Goal: Task Accomplishment & Management: Manage account settings

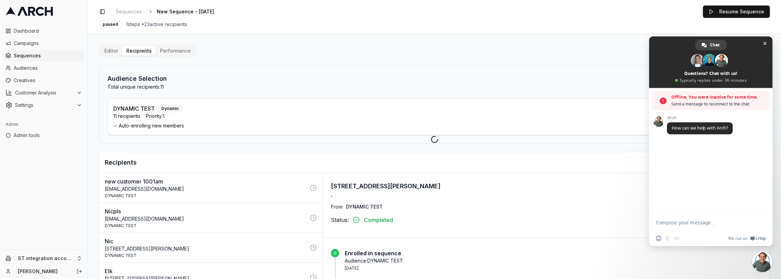
scroll to position [12, 0]
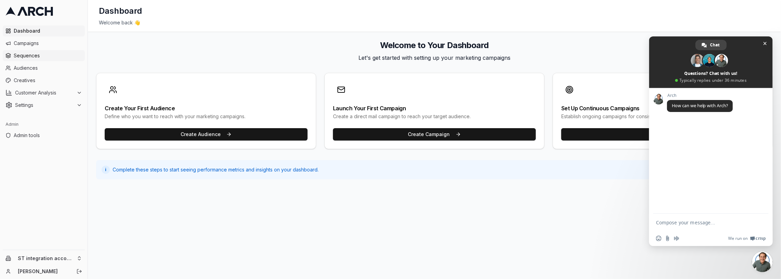
click at [56, 55] on span "Sequences" at bounding box center [48, 55] width 68 height 7
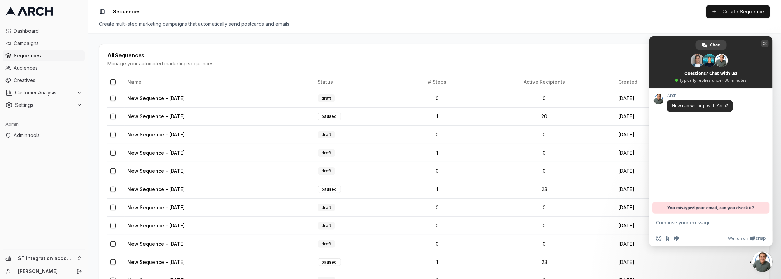
click at [769, 42] on span at bounding box center [711, 61] width 124 height 51
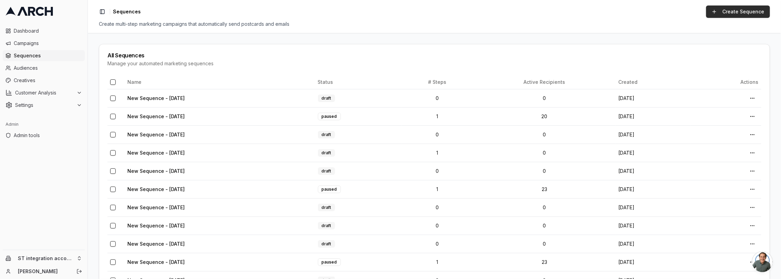
click at [730, 8] on link "Create Sequence" at bounding box center [738, 11] width 64 height 12
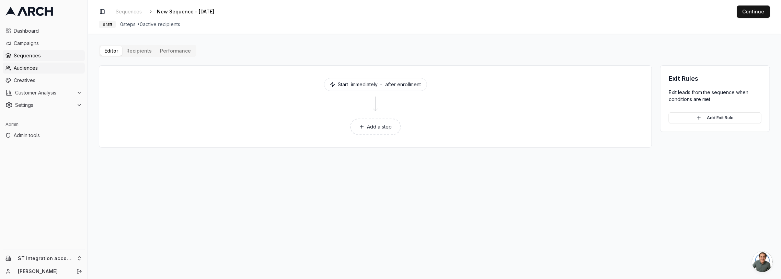
click at [48, 68] on span "Audiences" at bounding box center [48, 68] width 68 height 7
click at [213, 12] on span "New Sequence - Aug 25, 2025" at bounding box center [185, 11] width 57 height 7
type input "jobs scheduled last 10mins"
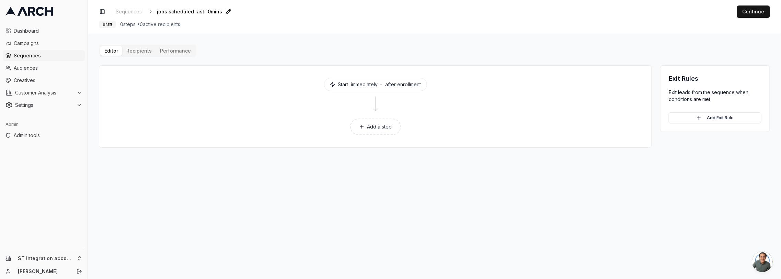
click at [372, 129] on button "Add a step" at bounding box center [375, 126] width 51 height 16
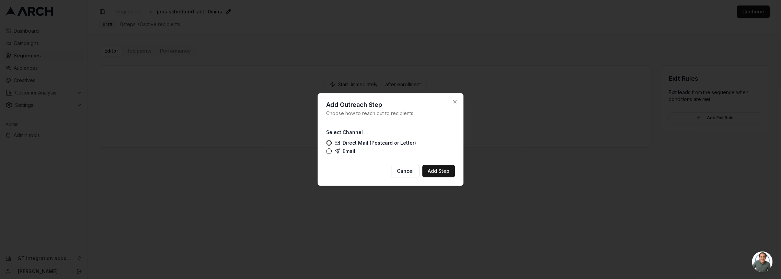
drag, startPoint x: 350, startPoint y: 150, endPoint x: 355, endPoint y: 152, distance: 5.0
click at [350, 150] on label "Email" at bounding box center [344, 150] width 21 height 5
click at [332, 150] on button "Email" at bounding box center [328, 150] width 5 height 5
click at [442, 172] on button "Add Step" at bounding box center [438, 171] width 33 height 12
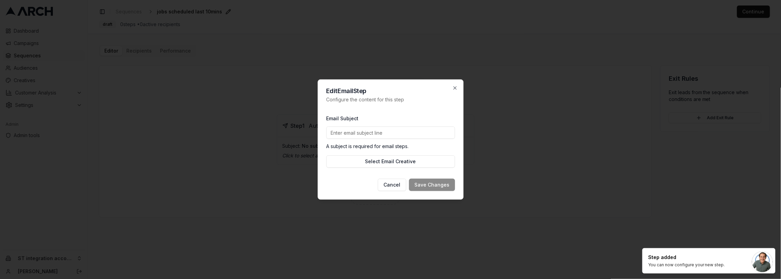
click at [355, 137] on input "Email Subject" at bounding box center [390, 132] width 129 height 12
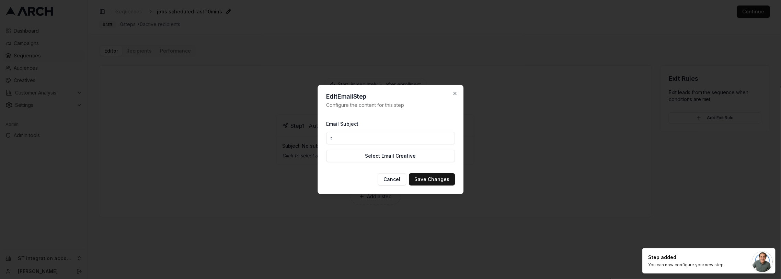
click at [358, 139] on input "t" at bounding box center [390, 138] width 129 height 12
type input "Y"
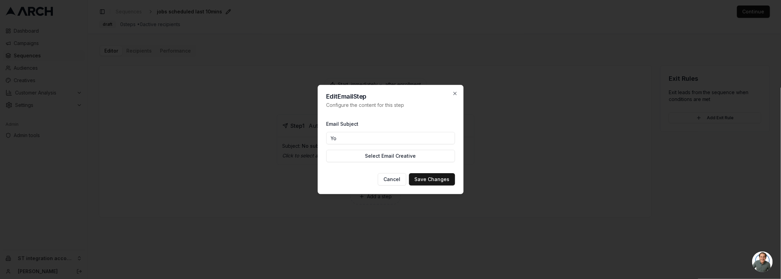
type input "Y"
click at [364, 139] on input "Thank you for working with us" at bounding box center [390, 138] width 129 height 12
type input "Thank you for scheduling a job"
click at [378, 154] on button "Select Email Creative" at bounding box center [390, 156] width 129 height 12
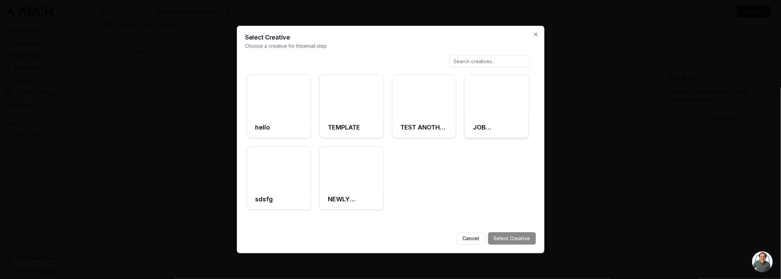
click at [513, 108] on div at bounding box center [497, 95] width 64 height 43
click at [463, 232] on button "Cancel" at bounding box center [471, 238] width 28 height 12
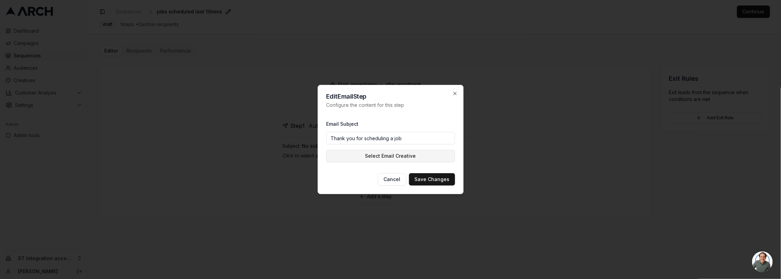
drag, startPoint x: 414, startPoint y: 162, endPoint x: 415, endPoint y: 157, distance: 5.2
click at [414, 162] on div "Email Subject Thank you for scheduling a job Select Email Creative" at bounding box center [390, 141] width 129 height 54
click at [415, 157] on button "Select Email Creative" at bounding box center [390, 156] width 129 height 12
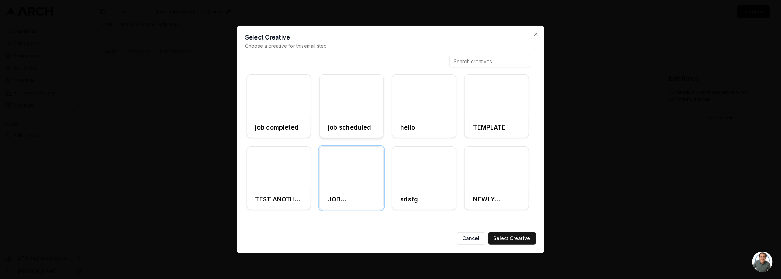
click at [361, 123] on h3 "job scheduled" at bounding box center [349, 128] width 43 height 10
click at [509, 239] on button "Select Creative" at bounding box center [512, 238] width 48 height 12
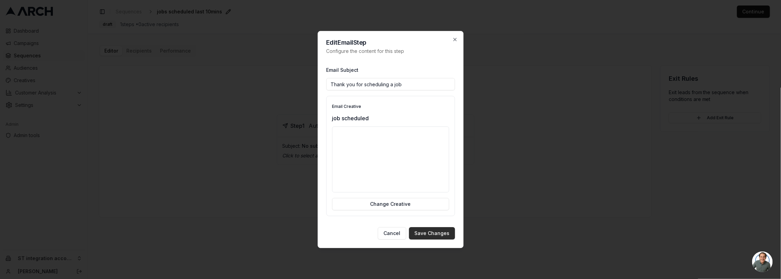
click at [447, 234] on button "Save Changes" at bounding box center [432, 233] width 46 height 12
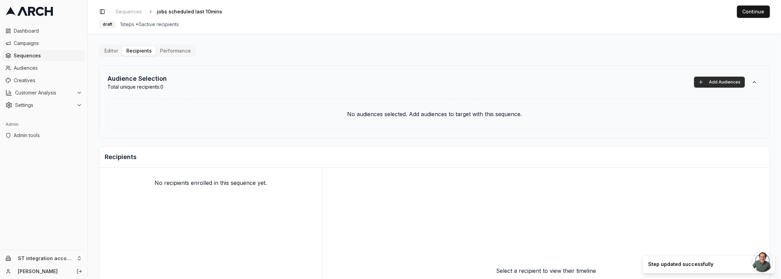
click at [708, 79] on button "Add Audiences" at bounding box center [719, 82] width 51 height 11
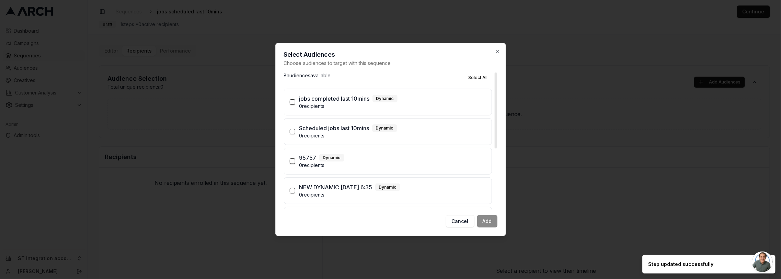
drag, startPoint x: 325, startPoint y: 127, endPoint x: 355, endPoint y: 143, distance: 33.6
click at [327, 127] on p "Scheduled jobs last 10mins" at bounding box center [334, 128] width 70 height 8
click at [295, 129] on button "Scheduled jobs last 10mins Dynamic 0 recipients" at bounding box center [292, 131] width 5 height 5
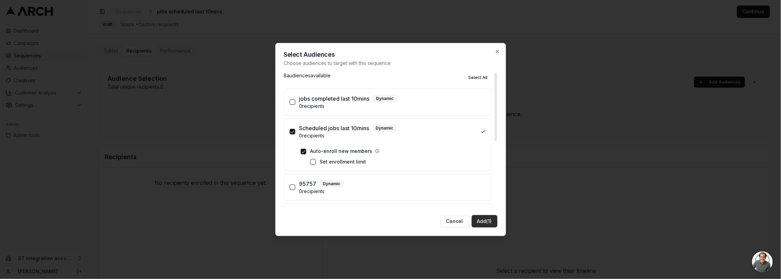
click at [488, 219] on button "Add (1)" at bounding box center [485, 221] width 26 height 12
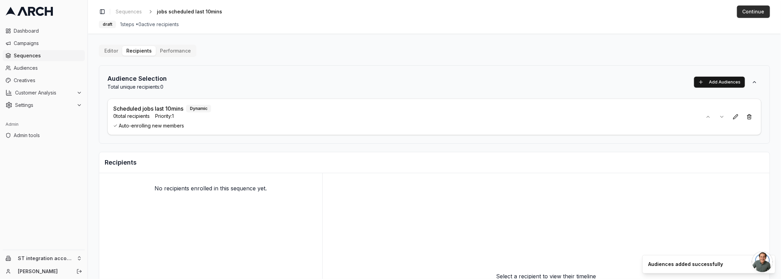
click at [748, 12] on button "Continue" at bounding box center [753, 11] width 33 height 12
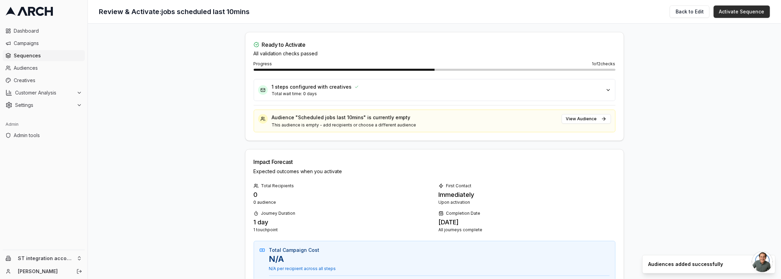
click at [728, 11] on button "Activate Sequence" at bounding box center [742, 11] width 56 height 12
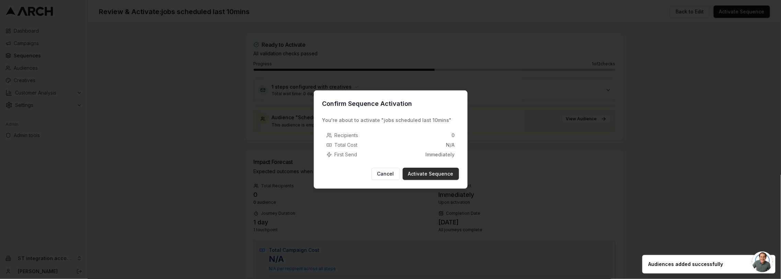
click at [426, 171] on button "Activate Sequence" at bounding box center [431, 173] width 56 height 12
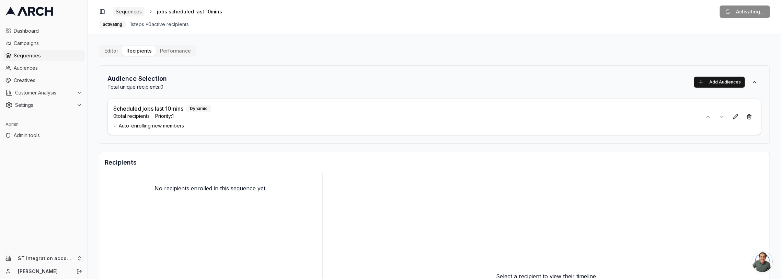
click at [138, 11] on span "Sequences" at bounding box center [129, 11] width 26 height 7
click at [317, 52] on div "Editor Recipients Performance Audience Selection Total unique recipients: 0 Add…" at bounding box center [434, 212] width 671 height 335
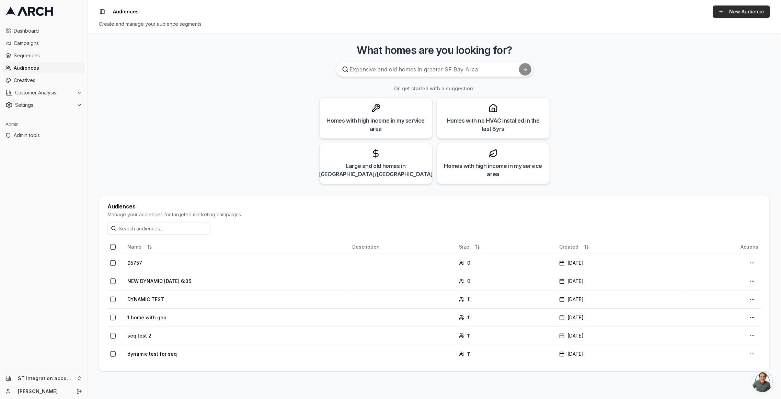
click at [742, 7] on link "New Audience" at bounding box center [741, 11] width 57 height 12
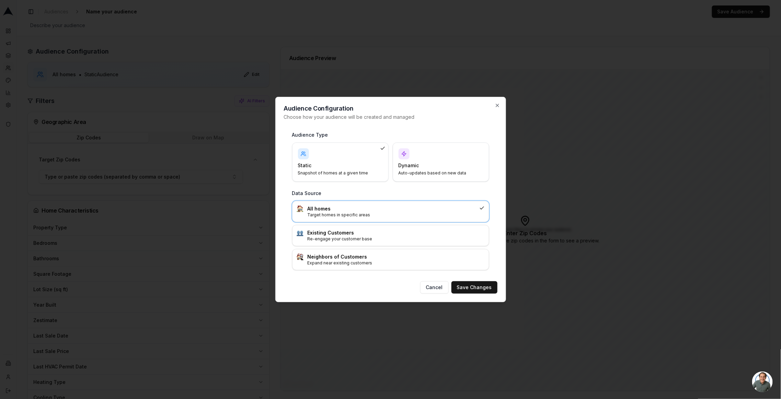
click at [455, 171] on p "Auto-updates based on new data" at bounding box center [436, 172] width 77 height 5
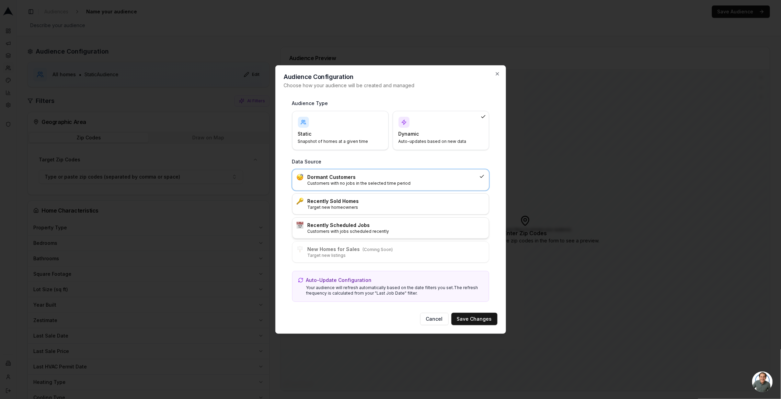
click at [384, 226] on h3 "Recently Scheduled Jobs" at bounding box center [396, 225] width 177 height 7
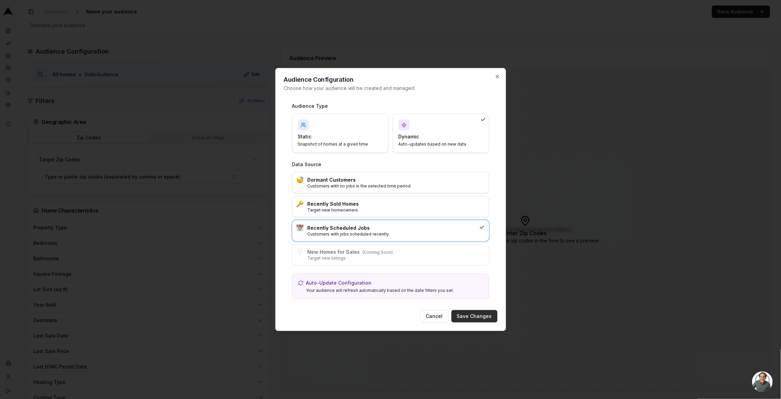
click at [467, 313] on button "Save Changes" at bounding box center [474, 316] width 46 height 12
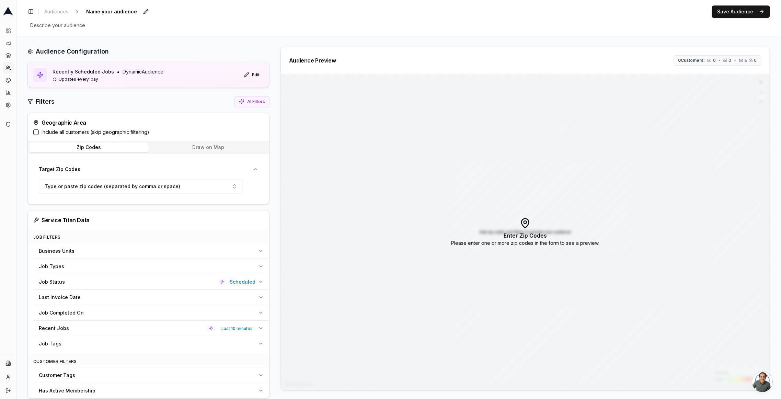
click at [116, 11] on span "Name your audience" at bounding box center [111, 12] width 56 height 10
type input "Scheduled jobs last 10mins"
click at [50, 133] on label "Include all customers (skip geographic filtering)" at bounding box center [96, 132] width 108 height 7
click at [39, 133] on button "Include all customers (skip geographic filtering)" at bounding box center [35, 131] width 5 height 5
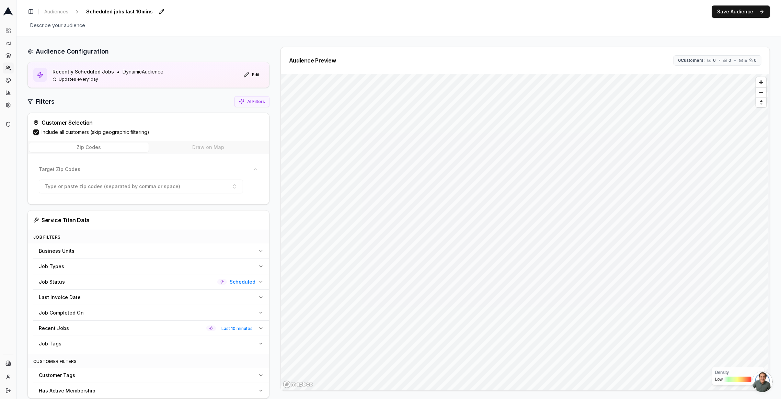
click at [157, 102] on div "Filters AI Filters" at bounding box center [148, 101] width 242 height 11
click at [126, 11] on span "Scheduled jobs last 10mins" at bounding box center [119, 12] width 72 height 10
type input "Scheduled jobs last 10mins"
click at [115, 44] on div "Audience Configuration Recently Scheduled Jobs • Dynamic Audience Updates every…" at bounding box center [398, 277] width 764 height 482
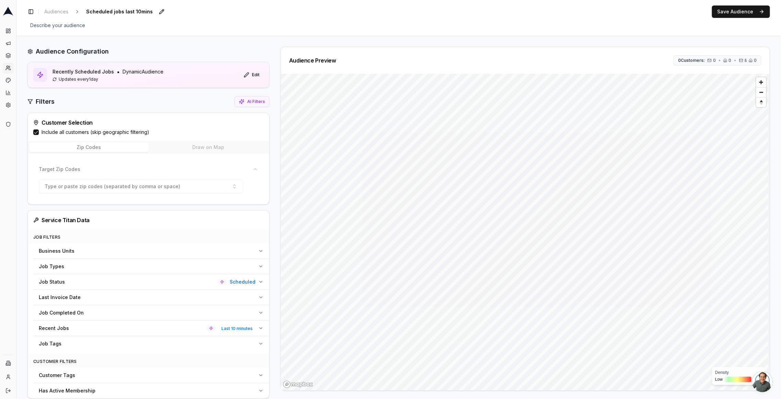
click at [206, 51] on div "Audience Configuration" at bounding box center [148, 52] width 242 height 10
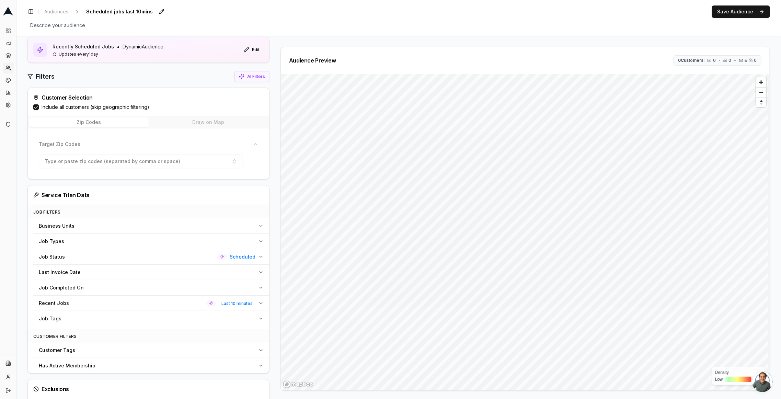
scroll to position [30, 0]
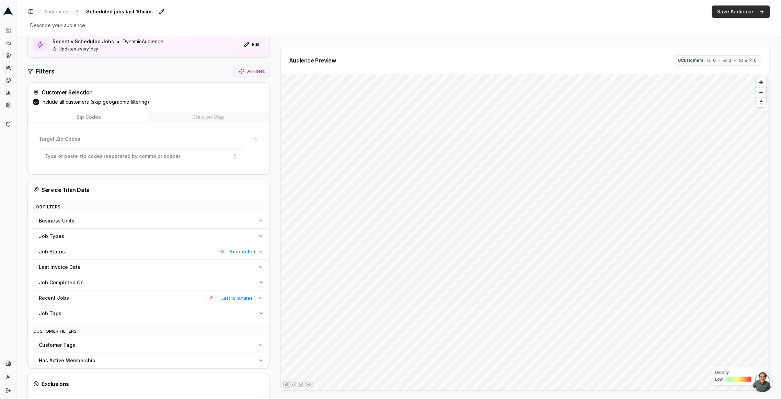
click at [728, 11] on button "Save Audience" at bounding box center [741, 11] width 58 height 12
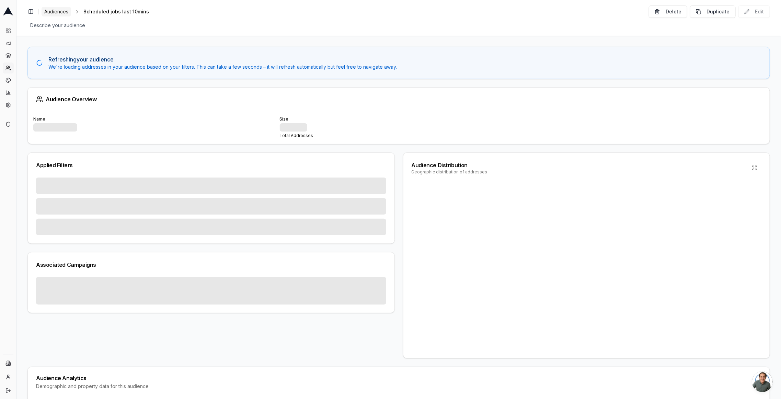
click at [63, 12] on span "Audiences" at bounding box center [56, 11] width 24 height 7
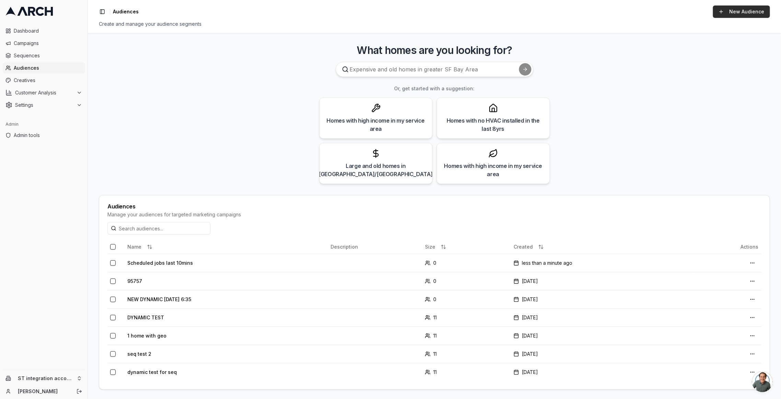
click at [733, 13] on link "New Audience" at bounding box center [741, 11] width 57 height 12
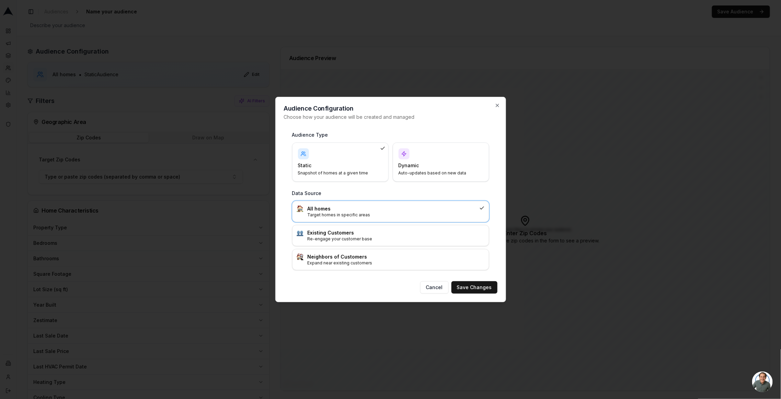
click at [438, 166] on h4 "Dynamic" at bounding box center [436, 165] width 77 height 7
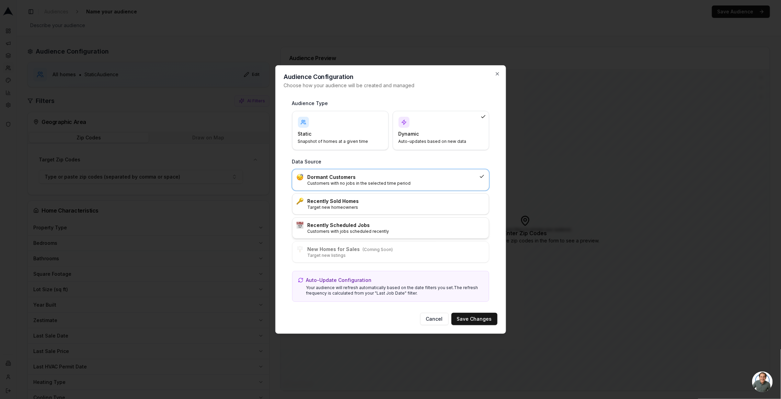
click at [419, 224] on h3 "Recently Scheduled Jobs" at bounding box center [396, 225] width 177 height 7
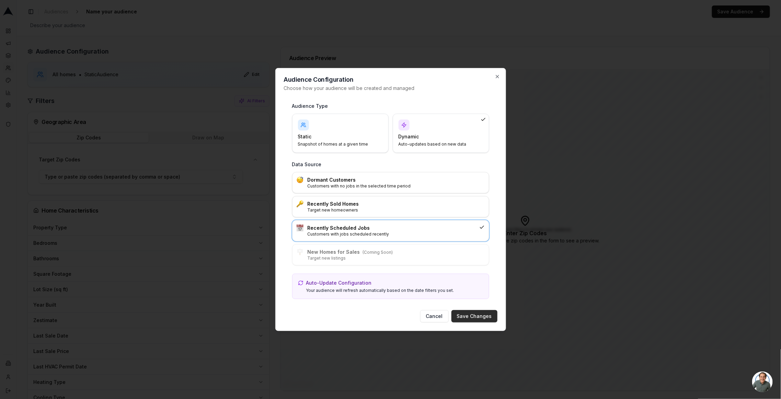
click at [484, 317] on button "Save Changes" at bounding box center [474, 316] width 46 height 12
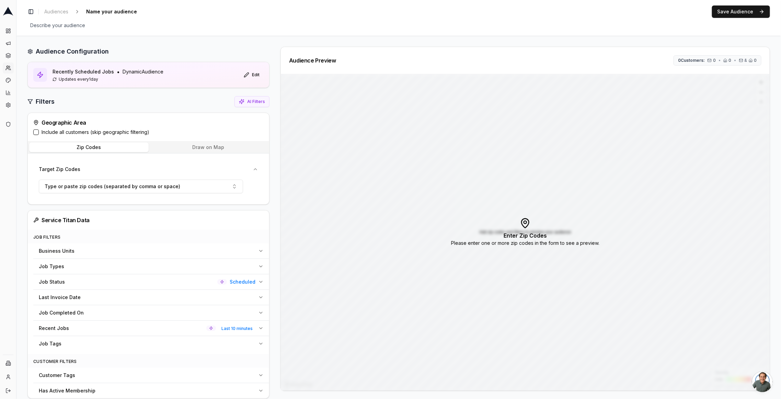
click at [198, 325] on div "Recent Jobs Last 10 minutes" at bounding box center [147, 328] width 217 height 7
drag, startPoint x: 260, startPoint y: 342, endPoint x: 226, endPoint y: 328, distance: 37.0
click at [260, 342] on button "Clear" at bounding box center [258, 344] width 18 height 5
click at [188, 309] on div "Job Completed On" at bounding box center [147, 312] width 217 height 7
click at [108, 328] on button "Pick a date" at bounding box center [144, 329] width 210 height 12
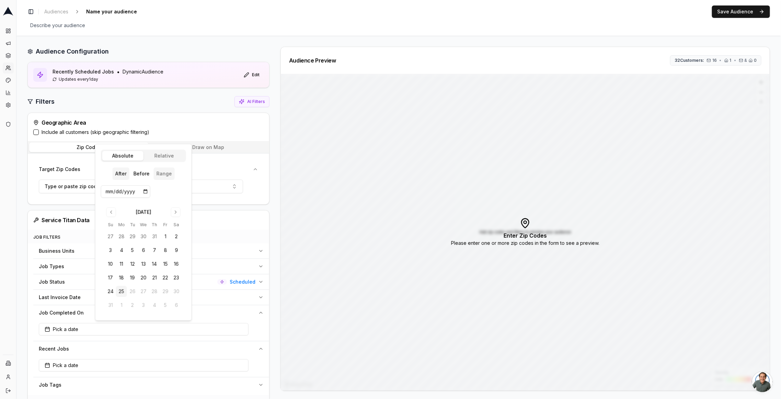
click at [162, 169] on button "Range" at bounding box center [163, 173] width 21 height 12
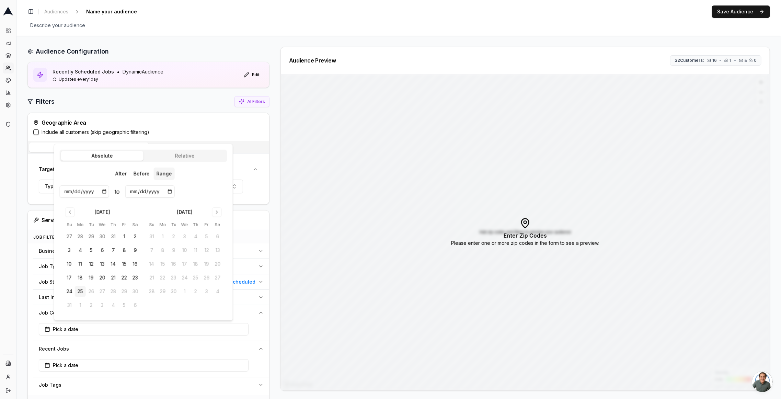
click at [180, 152] on body "Dashboard Campaigns Sequences Audiences Creatives Customer Analysis Settings Ad…" at bounding box center [390, 199] width 781 height 399
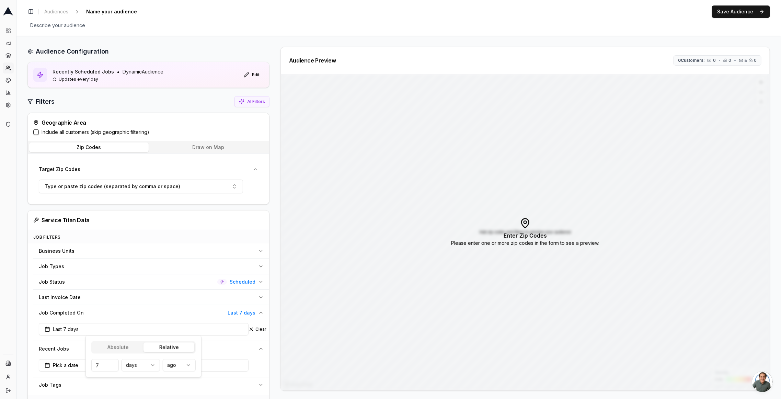
click at [137, 369] on html "Dashboard Campaigns Sequences Audiences Creatives Customer Analysis Settings Ad…" at bounding box center [390, 199] width 781 height 399
click at [97, 364] on input "7" at bounding box center [104, 365] width 27 height 12
type input "10"
click at [49, 132] on label "Include all customers (skip geographic filtering)" at bounding box center [96, 132] width 108 height 7
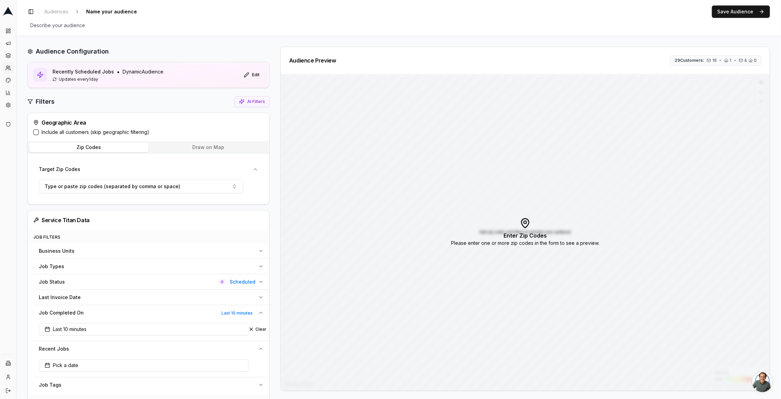
click at [39, 132] on button "Include all customers (skip geographic filtering)" at bounding box center [35, 131] width 5 height 5
click at [113, 15] on span "Name your audience" at bounding box center [111, 12] width 56 height 10
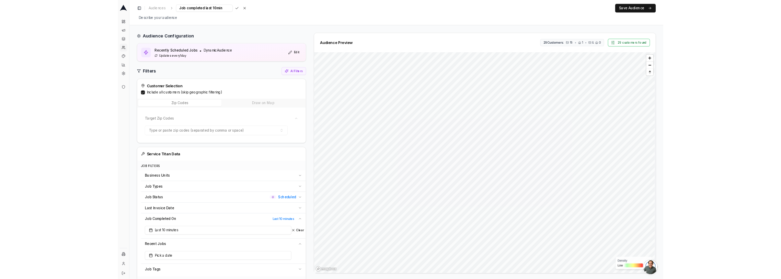
scroll to position [0, 5]
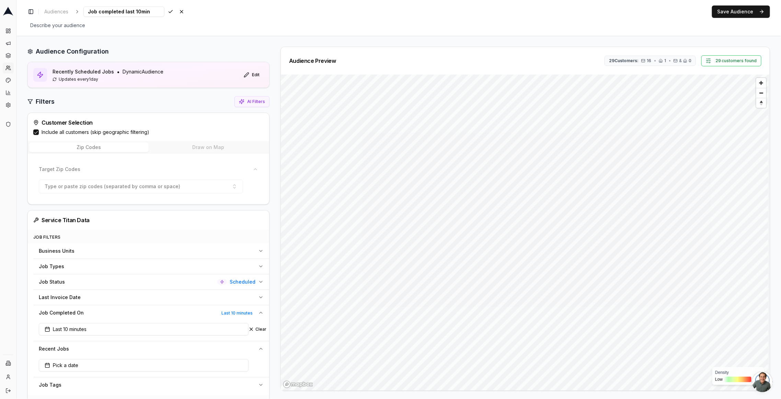
type input "Job completed last 10mins"
click at [326, 5] on div "Toggle Sidebar Audiences Job completed last 10mins Save Cancel Save Audience" at bounding box center [398, 11] width 742 height 12
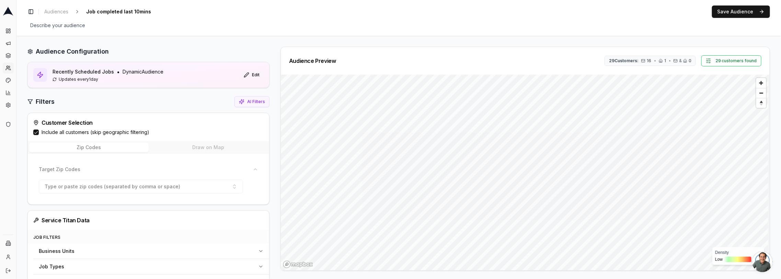
click at [28, 211] on div "Service Titan Data" at bounding box center [148, 219] width 241 height 19
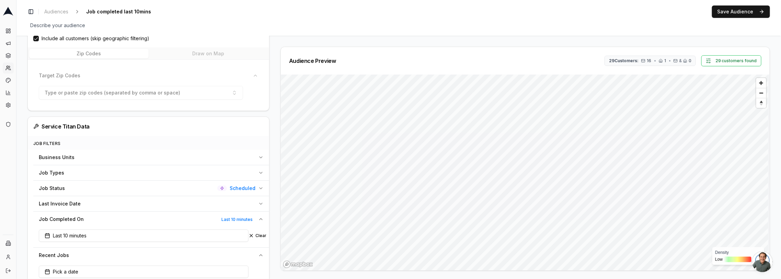
scroll to position [95, 0]
click at [257, 232] on button "Clear" at bounding box center [258, 233] width 18 height 5
click at [117, 269] on button "Pick a date" at bounding box center [144, 270] width 210 height 12
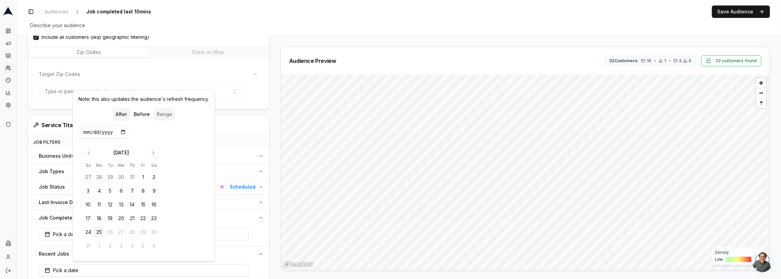
click at [161, 115] on button "Range" at bounding box center [164, 114] width 21 height 12
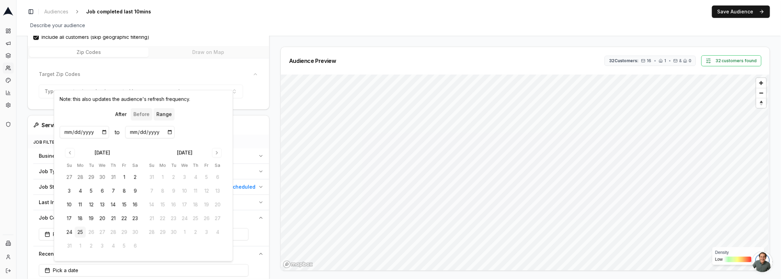
click at [146, 112] on button "Before" at bounding box center [141, 114] width 22 height 12
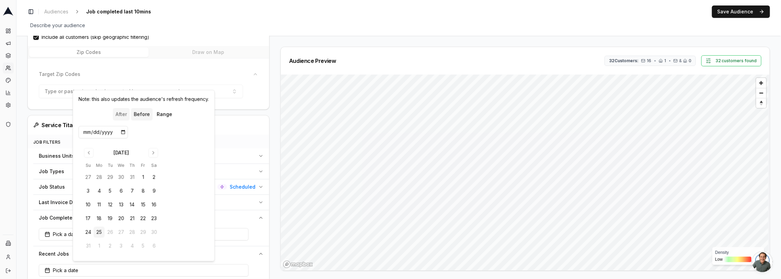
click at [118, 114] on button "After" at bounding box center [121, 114] width 17 height 12
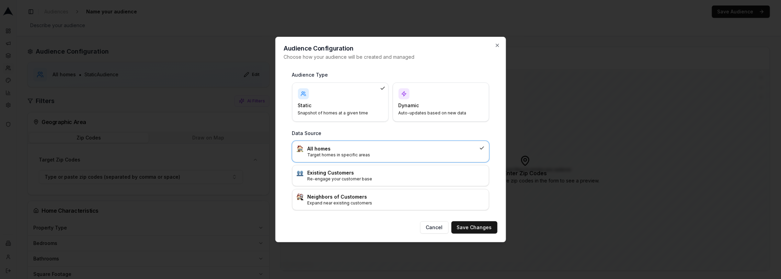
click at [417, 102] on h4 "Dynamic" at bounding box center [436, 105] width 77 height 7
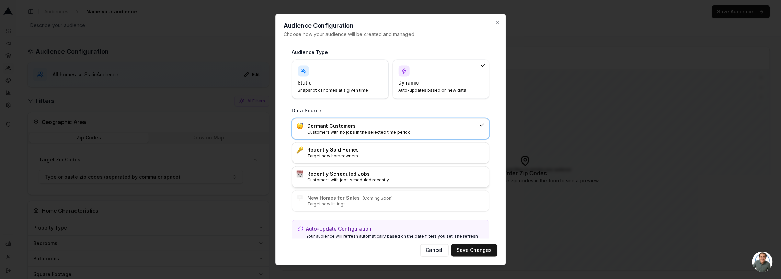
click at [377, 171] on h3 "Recently Scheduled Jobs" at bounding box center [396, 174] width 177 height 7
click at [465, 245] on button "Save Changes" at bounding box center [474, 250] width 46 height 12
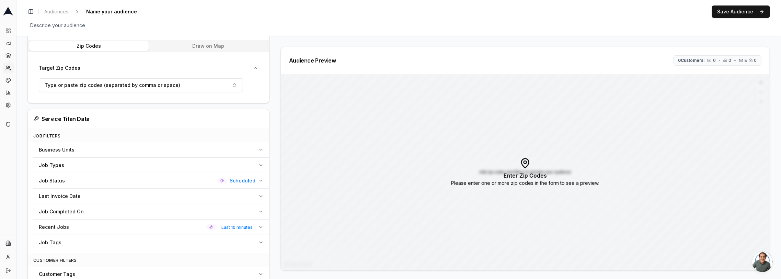
scroll to position [104, 0]
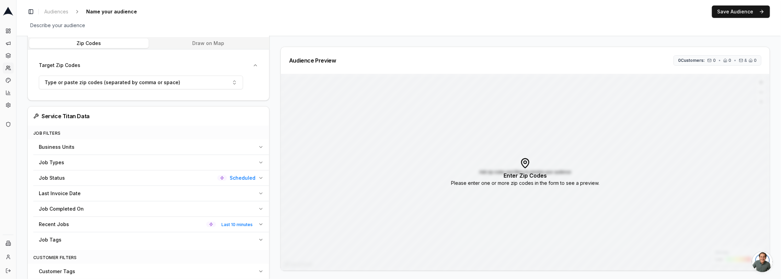
click at [246, 177] on span "Scheduled" at bounding box center [243, 177] width 26 height 7
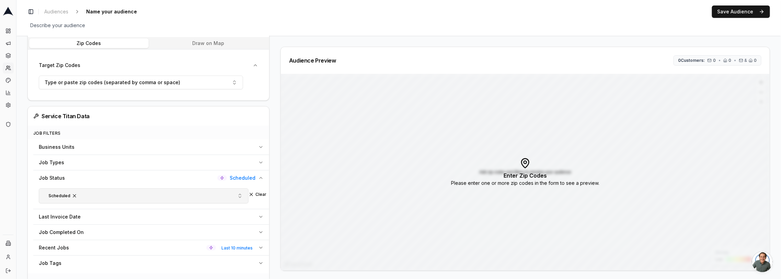
click at [76, 194] on span "button" at bounding box center [74, 195] width 5 height 5
click at [87, 193] on button "Select job status" at bounding box center [144, 195] width 210 height 14
type input "comple"
click at [75, 221] on div "Completed" at bounding box center [144, 223] width 206 height 11
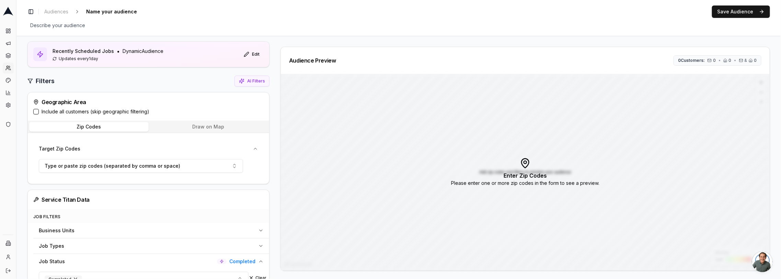
scroll to position [0, 0]
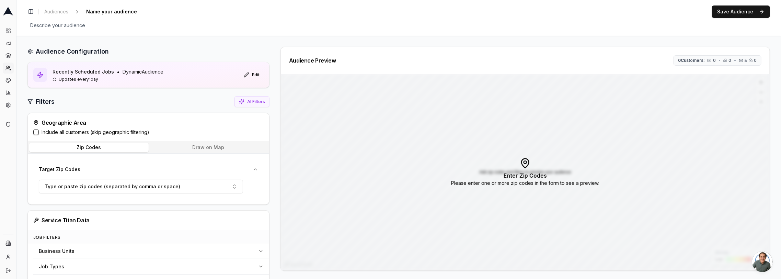
click at [43, 129] on label "Include all customers (skip geographic filtering)" at bounding box center [96, 132] width 108 height 7
click at [39, 129] on button "Include all customers (skip geographic filtering)" at bounding box center [35, 131] width 5 height 5
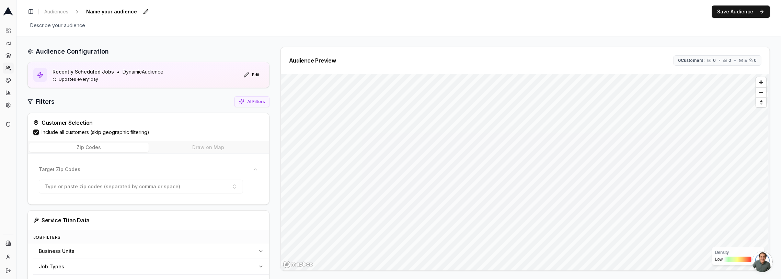
click at [103, 10] on span "Name your audience" at bounding box center [111, 12] width 56 height 10
type input "jobs completed last 10mins"
click at [736, 11] on button "Save Audience" at bounding box center [741, 11] width 58 height 12
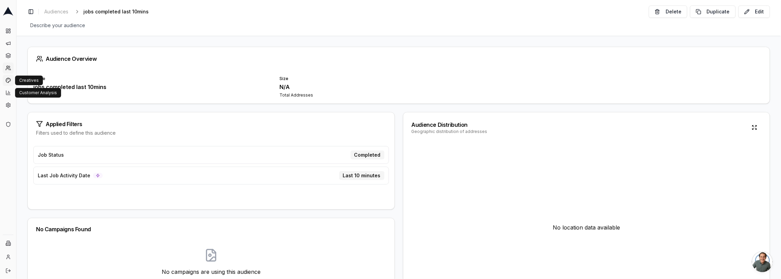
click at [13, 81] on link "Creatives" at bounding box center [8, 80] width 11 height 11
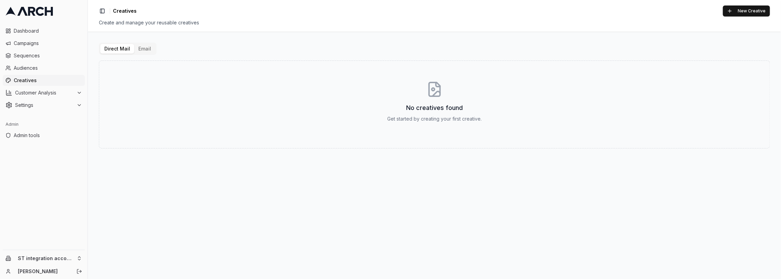
click at [139, 52] on button "Email" at bounding box center [144, 49] width 21 height 10
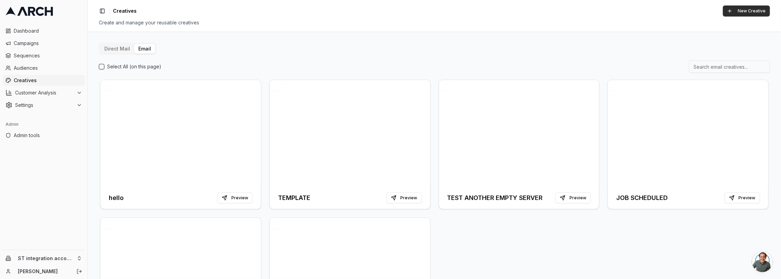
click at [725, 15] on button "New Creative" at bounding box center [746, 10] width 47 height 11
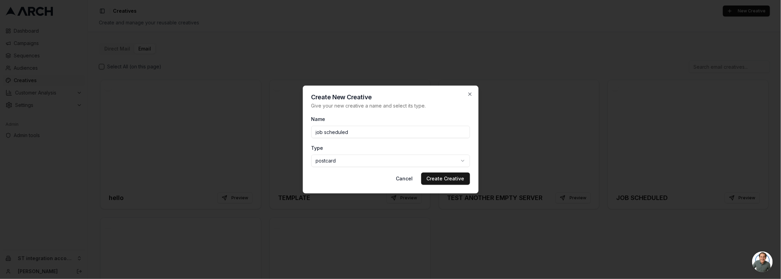
type input "job scheduled"
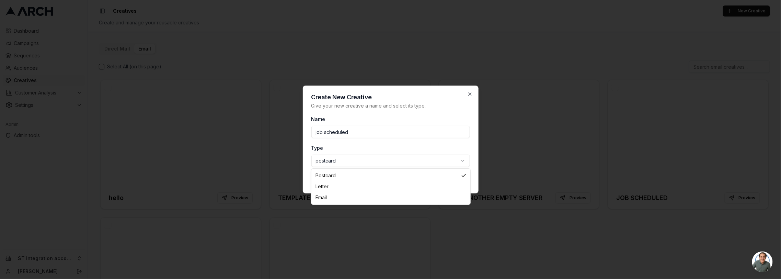
click at [384, 157] on body "Dashboard Campaigns Sequences Audiences Creatives Customer Analysis Settings Ad…" at bounding box center [390, 139] width 781 height 279
select select "email"
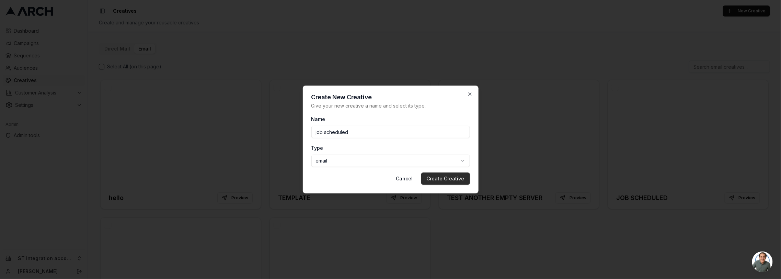
click at [427, 180] on button "Create Creative" at bounding box center [445, 178] width 49 height 12
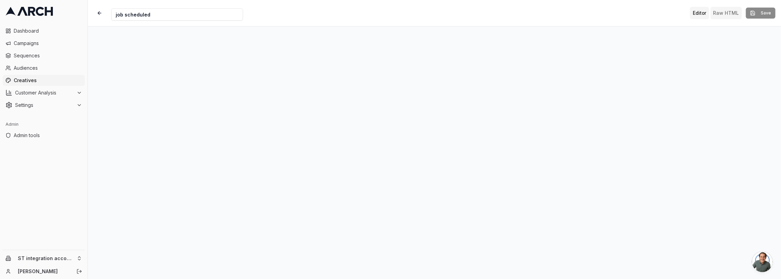
click at [723, 14] on button "Raw HTML" at bounding box center [726, 13] width 31 height 12
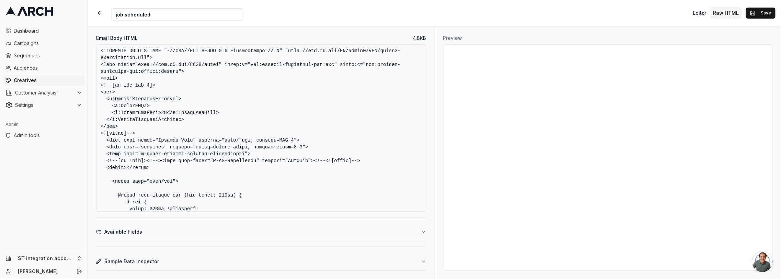
click at [291, 101] on textarea "Email Body HTML" at bounding box center [261, 127] width 330 height 167
paste textarea "html> <html xmlns:v="urn:schemas-microsoft-com:vml" xmlns:o="urn:schemas-micros…"
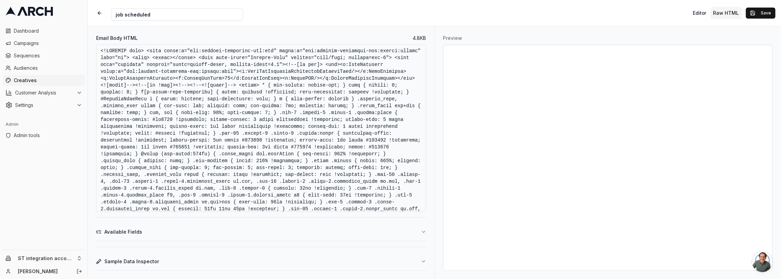
scroll to position [2923, 0]
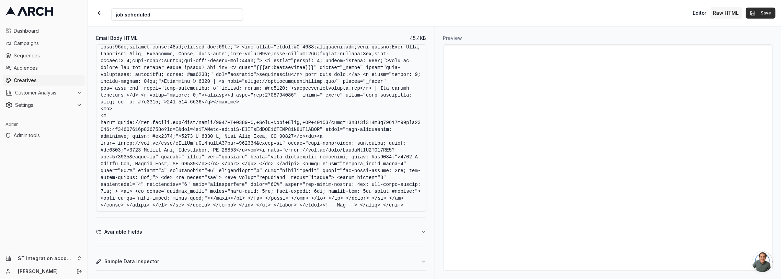
type textarea "<!DOCTYPE html> <html xmlns:v="urn:schemas-microsoft-com:vml" xmlns:o="urn:sche…"
click at [751, 12] on button "Save" at bounding box center [761, 13] width 30 height 11
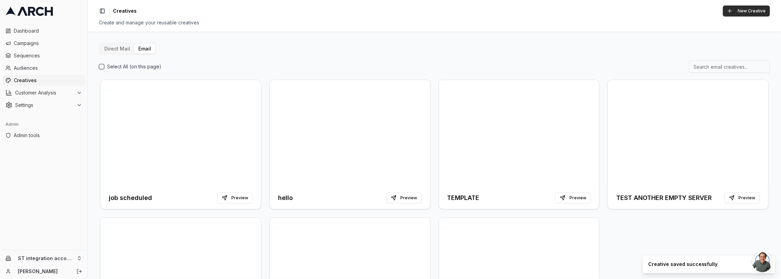
click at [741, 11] on button "New Creative" at bounding box center [746, 10] width 47 height 11
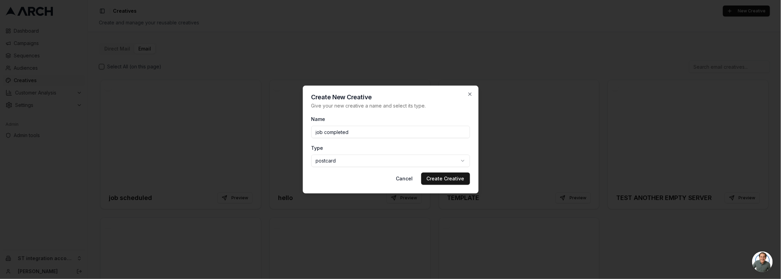
type input "job completed"
click at [359, 160] on body "Dashboard Campaigns Sequences Audiences Creatives Customer Analysis Settings Ad…" at bounding box center [390, 139] width 781 height 279
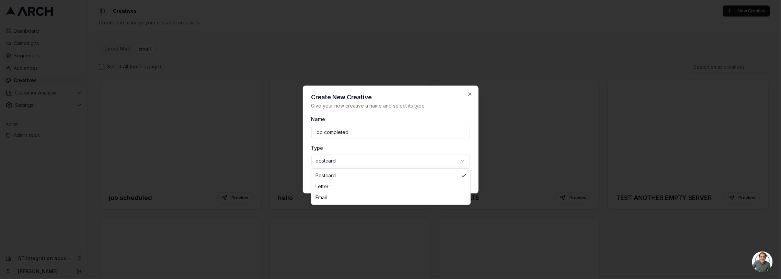
select select "email"
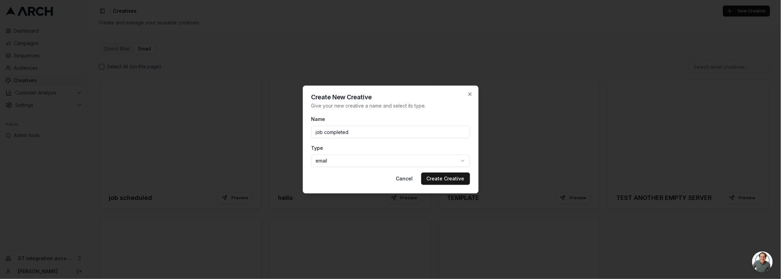
click at [450, 176] on button "Create Creative" at bounding box center [445, 178] width 49 height 12
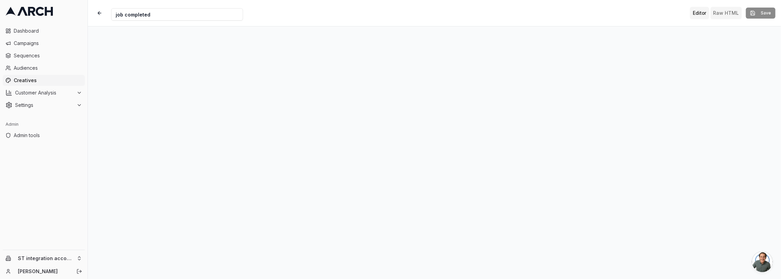
click at [720, 15] on button "Raw HTML" at bounding box center [726, 13] width 31 height 12
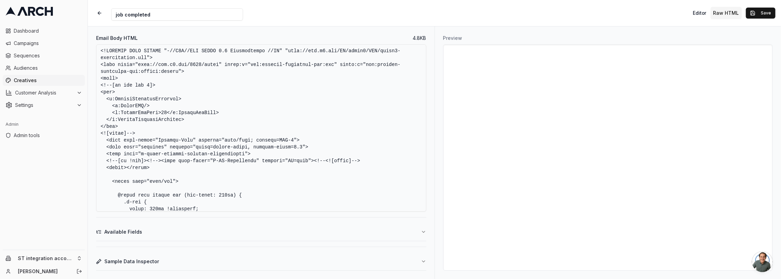
click at [372, 116] on textarea "Email Body HTML" at bounding box center [261, 127] width 330 height 167
paste textarea "html> <html xmlns:v="urn:schemas-microsoft-com:vml" xmlns:o="urn:schemas-micros…"
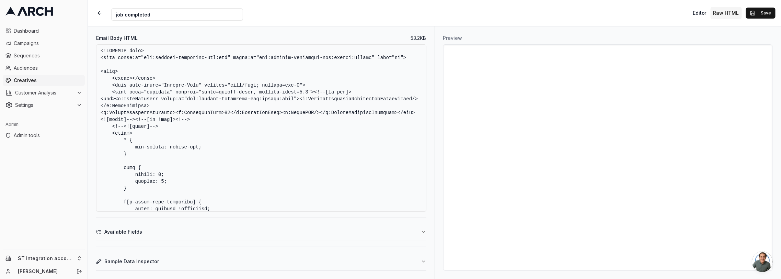
scroll to position [7790, 0]
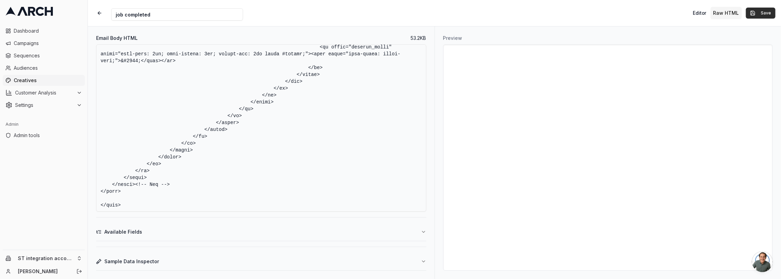
type textarea "<!DOCTYPE html> <html xmlns:v="urn:schemas-microsoft-com:vml" xmlns:o="urn:sche…"
click at [755, 14] on button "Save" at bounding box center [761, 13] width 30 height 11
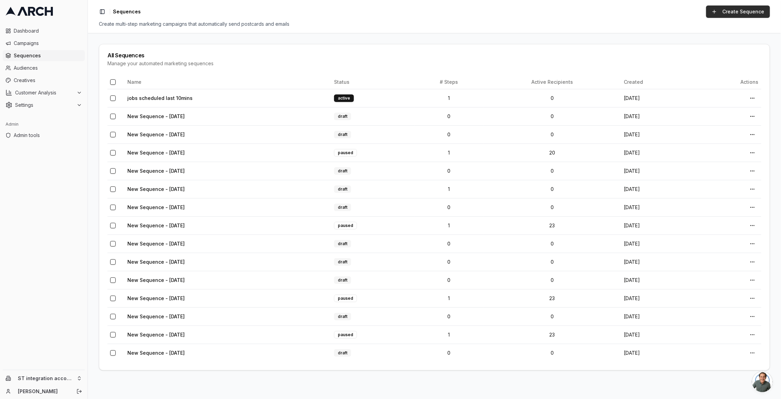
click at [720, 16] on link "Create Sequence" at bounding box center [738, 11] width 64 height 12
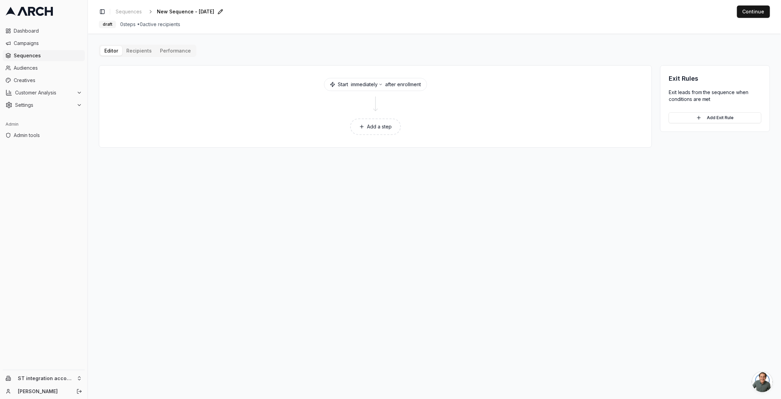
click at [169, 11] on span "New Sequence - [DATE]" at bounding box center [185, 11] width 57 height 7
type input "job completed last 10mins"
click at [376, 130] on button "Add a step" at bounding box center [375, 126] width 51 height 16
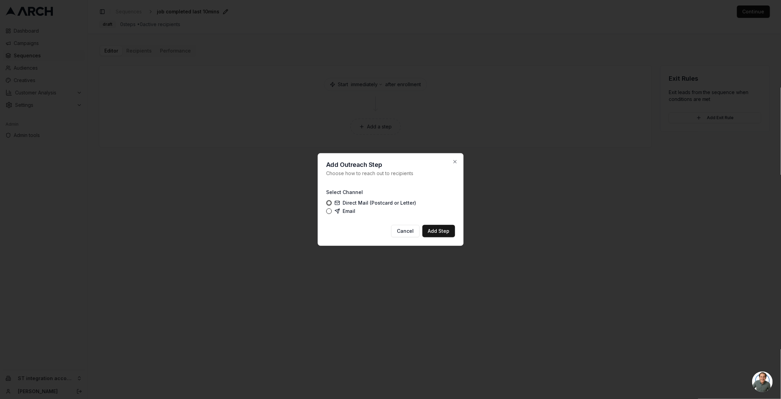
click at [343, 209] on label "Email" at bounding box center [344, 210] width 21 height 5
click at [332, 209] on button "Email" at bounding box center [328, 210] width 5 height 5
click at [443, 235] on button "Add Step" at bounding box center [438, 231] width 33 height 12
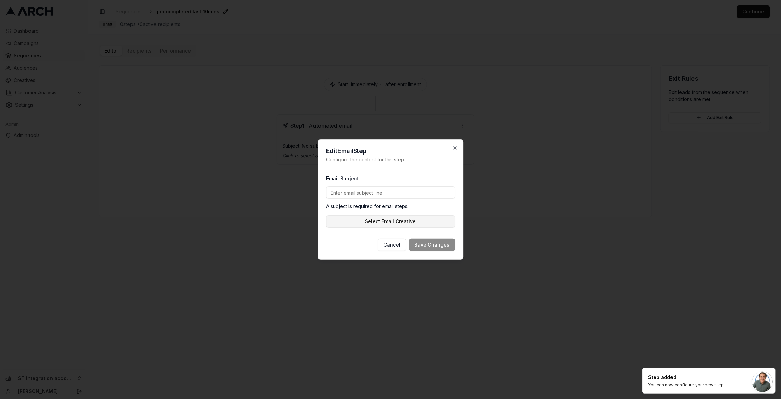
click at [354, 221] on button "Select Email Creative" at bounding box center [390, 221] width 129 height 12
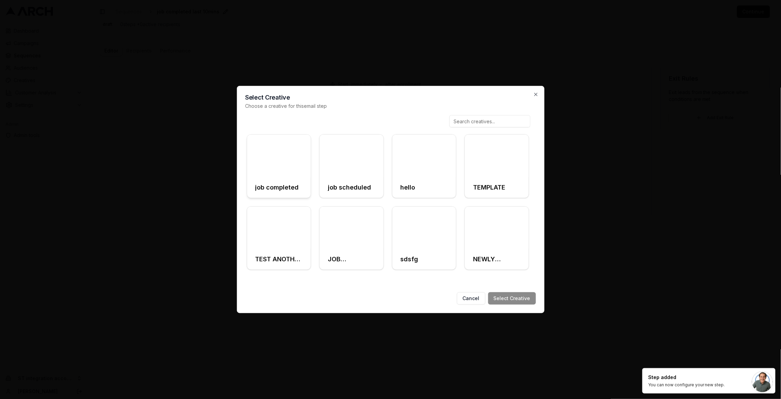
drag, startPoint x: 295, startPoint y: 177, endPoint x: 303, endPoint y: 181, distance: 8.9
click at [296, 177] on div at bounding box center [279, 156] width 64 height 43
drag, startPoint x: 503, startPoint y: 290, endPoint x: 504, endPoint y: 294, distance: 4.6
click at [504, 278] on div "Select Creative Choose a creative for this email step job completed job schedul…" at bounding box center [391, 199] width 308 height 227
click at [504, 278] on button "Select Creative" at bounding box center [512, 298] width 48 height 12
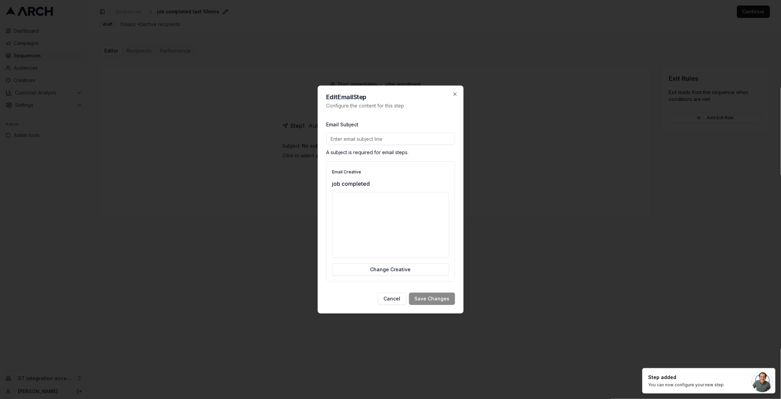
click at [365, 139] on input "Email Subject" at bounding box center [390, 138] width 129 height 12
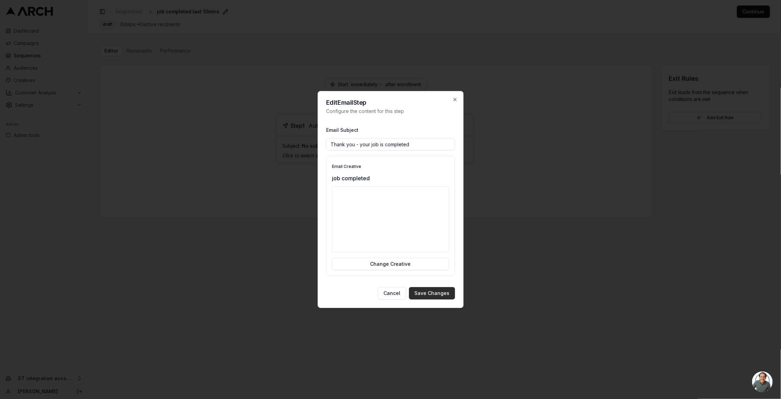
type input "Thank you - your job is completed"
click at [436, 278] on button "Save Changes" at bounding box center [432, 293] width 46 height 12
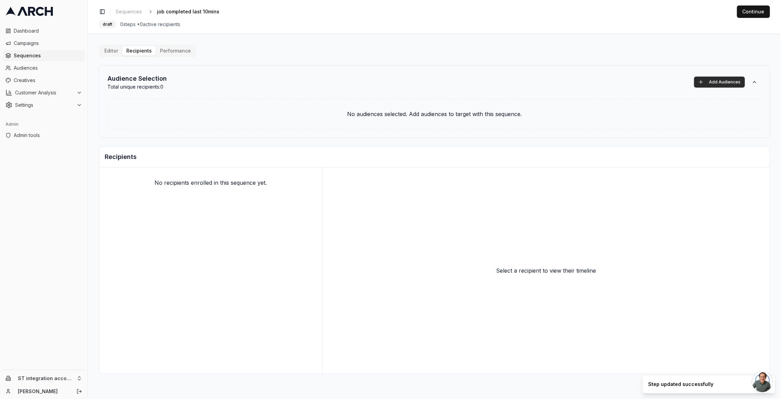
click at [720, 84] on button "Add Audiences" at bounding box center [719, 82] width 51 height 11
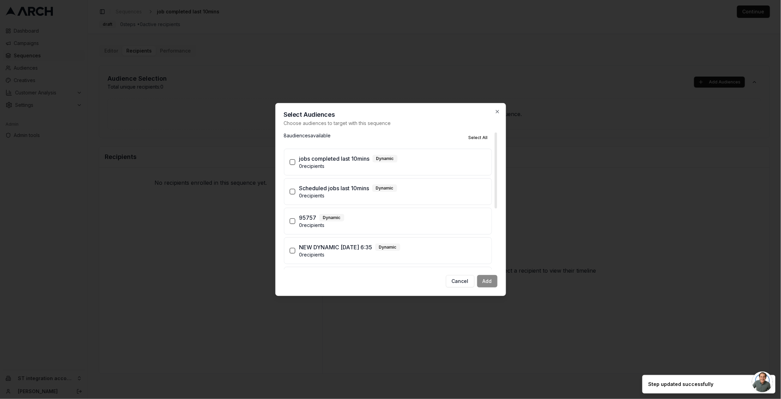
drag, startPoint x: 363, startPoint y: 164, endPoint x: 367, endPoint y: 169, distance: 6.6
click at [363, 164] on p "0 recipients" at bounding box center [392, 166] width 187 height 7
click at [295, 164] on button "jobs completed last 10mins Dynamic 0 recipients" at bounding box center [292, 161] width 5 height 5
click at [475, 278] on button "Add (1)" at bounding box center [485, 281] width 26 height 12
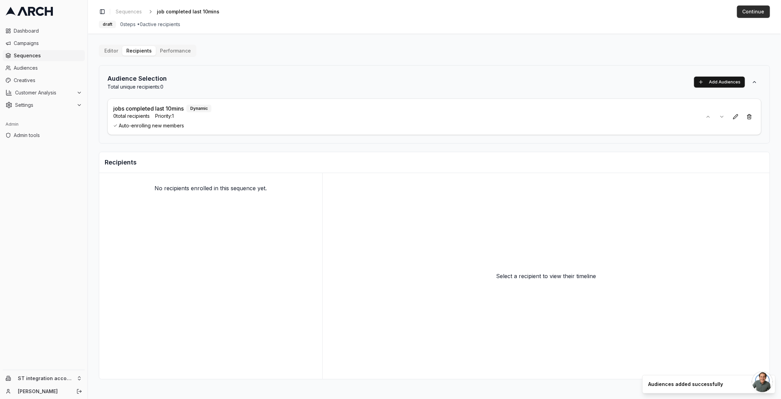
click at [743, 7] on button "Continue" at bounding box center [753, 11] width 33 height 12
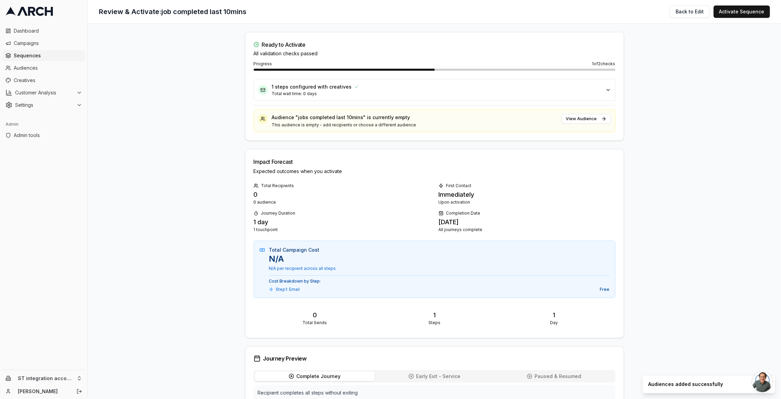
click at [743, 7] on button "Activate Sequence" at bounding box center [742, 11] width 56 height 12
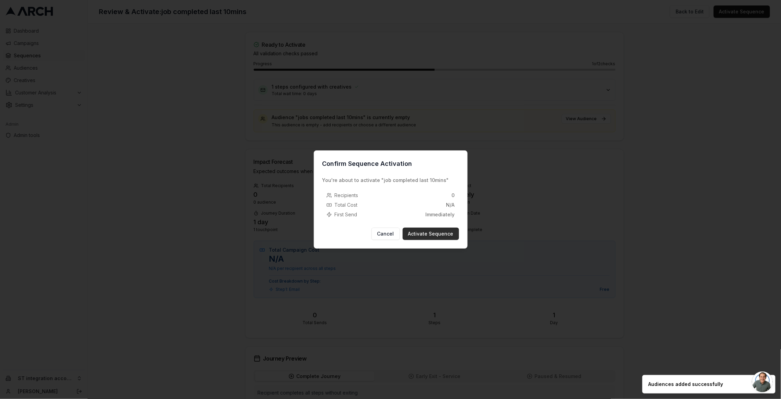
click at [430, 230] on button "Activate Sequence" at bounding box center [431, 234] width 56 height 12
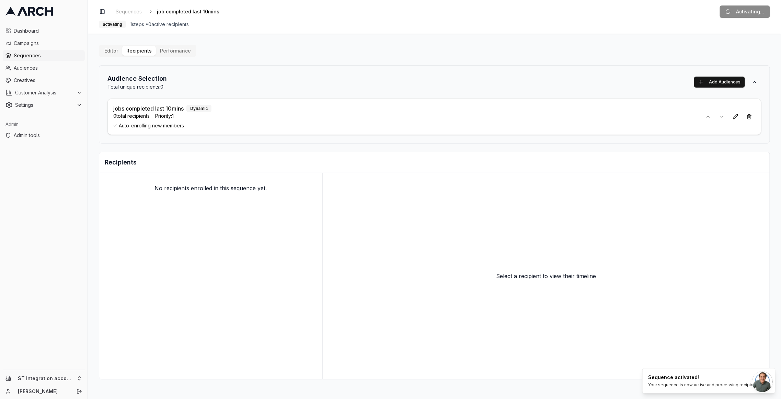
click at [446, 71] on div "Audience Selection Total unique recipients: 0 Add Audiences jobs completed last…" at bounding box center [434, 104] width 671 height 78
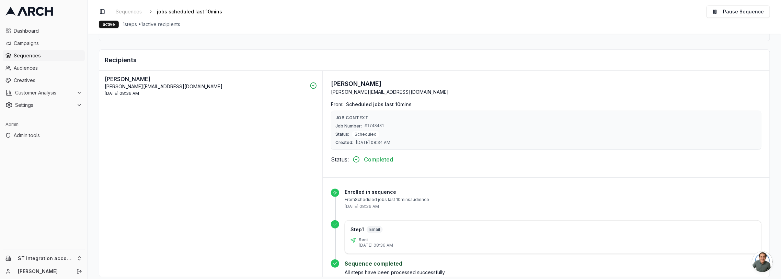
scroll to position [110, 0]
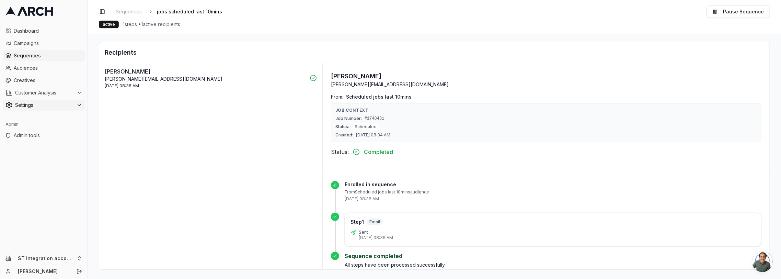
click at [22, 103] on span "Settings" at bounding box center [44, 105] width 59 height 7
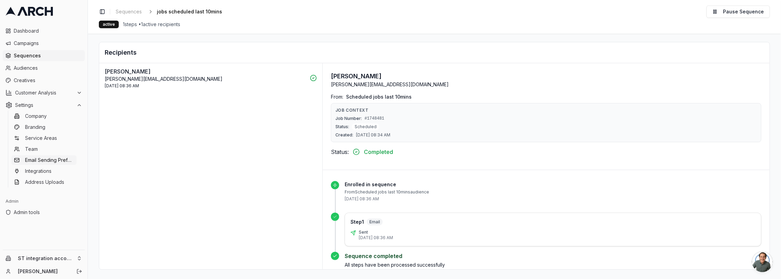
click at [45, 161] on span "Email Sending Preferences" at bounding box center [49, 160] width 49 height 7
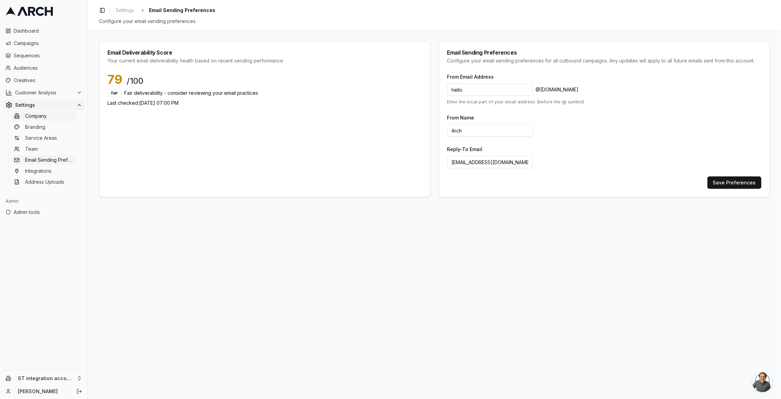
click at [47, 117] on link "Company" at bounding box center [43, 116] width 65 height 10
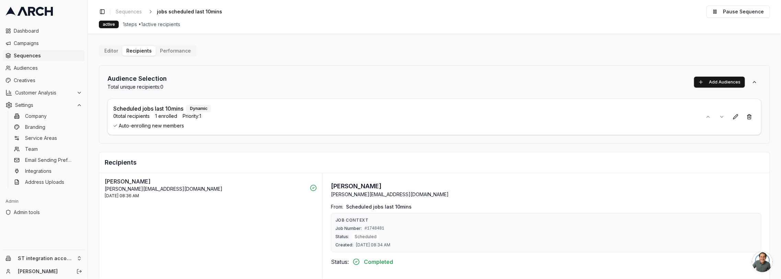
scroll to position [110, 0]
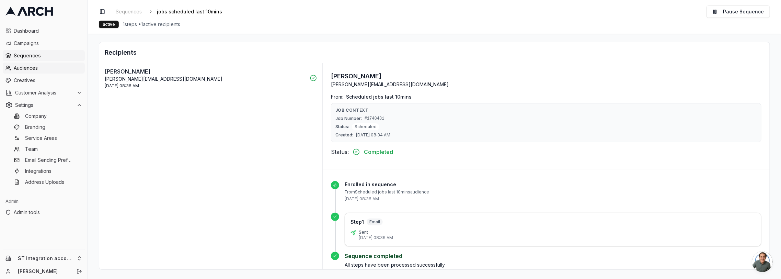
click at [37, 69] on span "Audiences" at bounding box center [48, 68] width 68 height 7
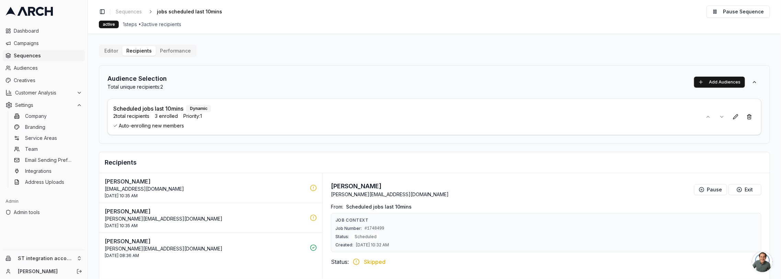
click at [281, 34] on main "Editor Recipients Performance Audience Selection Total unique recipients: 2 Add…" at bounding box center [434, 156] width 693 height 245
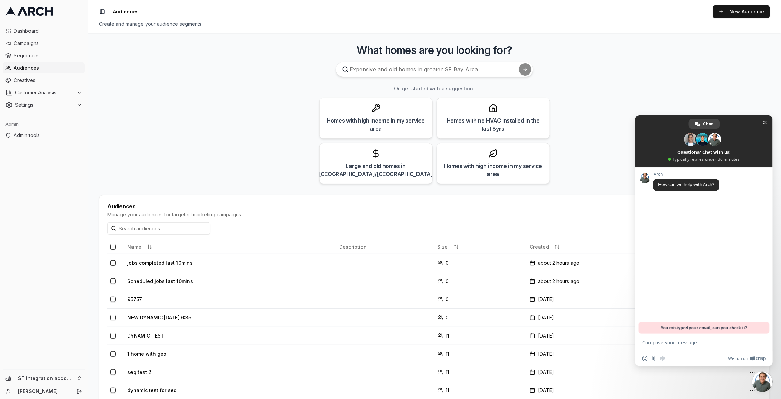
drag, startPoint x: 252, startPoint y: 127, endPoint x: 256, endPoint y: 127, distance: 4.5
click at [256, 127] on main "What homes are you looking for? Or, get started with a suggestion: Homes with h…" at bounding box center [434, 216] width 693 height 366
click at [364, 70] on input at bounding box center [435, 69] width 198 height 15
click at [741, 15] on link "New Audience" at bounding box center [741, 11] width 57 height 12
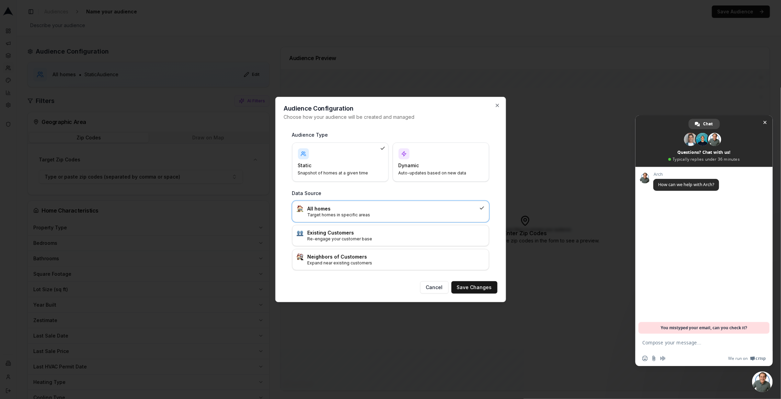
click at [427, 170] on div "Dynamic Auto-updates based on new data" at bounding box center [440, 161] width 85 height 27
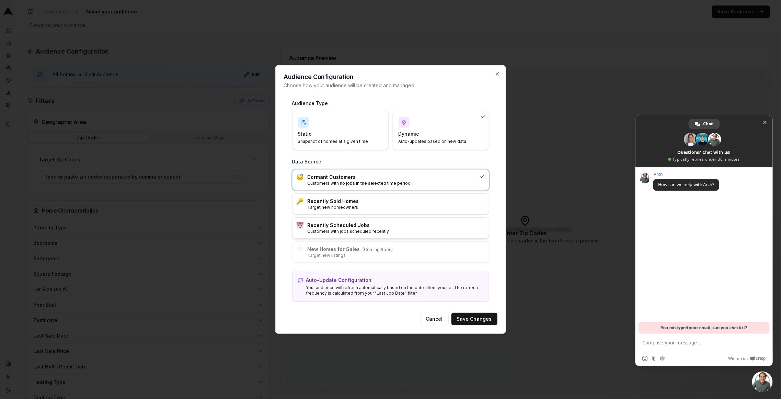
click at [403, 224] on h3 "Recently Scheduled Jobs" at bounding box center [396, 225] width 177 height 7
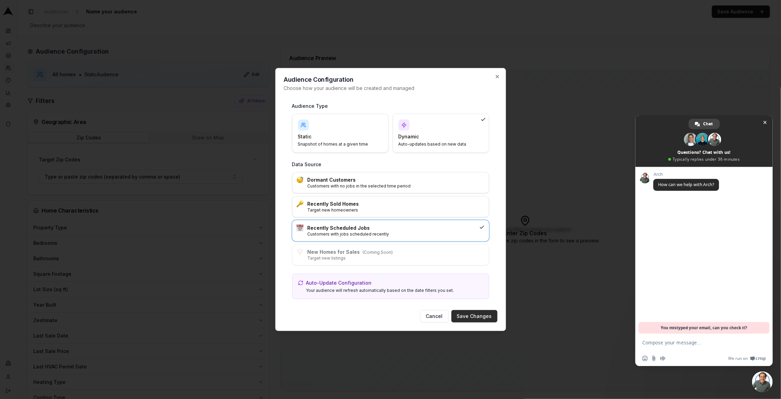
click at [485, 278] on button "Save Changes" at bounding box center [474, 316] width 46 height 12
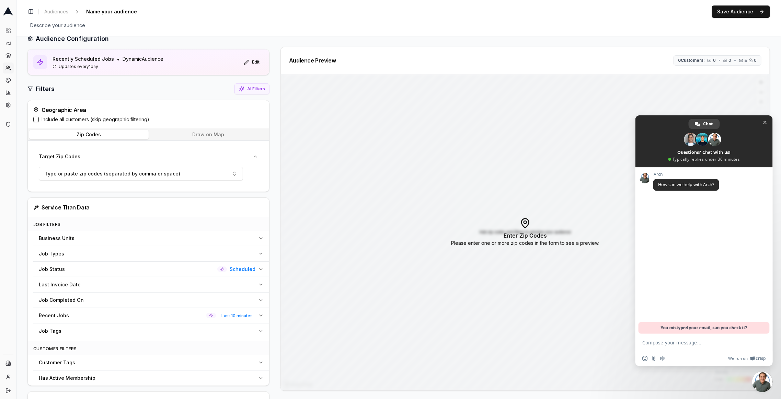
scroll to position [13, 0]
click at [54, 119] on label "Include all customers (skip geographic filtering)" at bounding box center [96, 119] width 108 height 7
click at [39, 119] on button "Include all customers (skip geographic filtering)" at bounding box center [35, 118] width 5 height 5
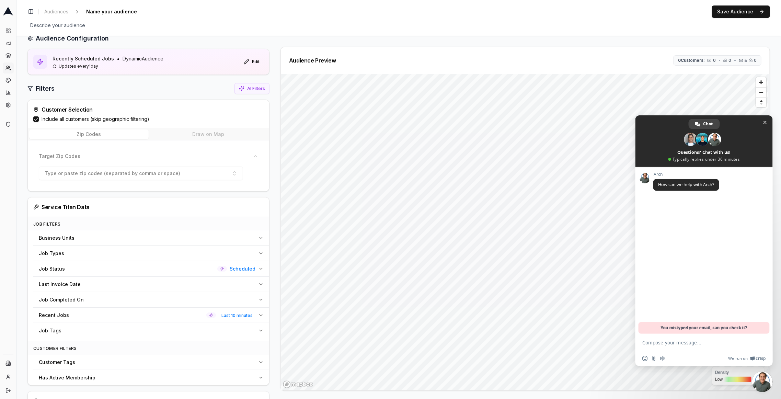
click at [66, 278] on button "Job Tags" at bounding box center [151, 330] width 236 height 15
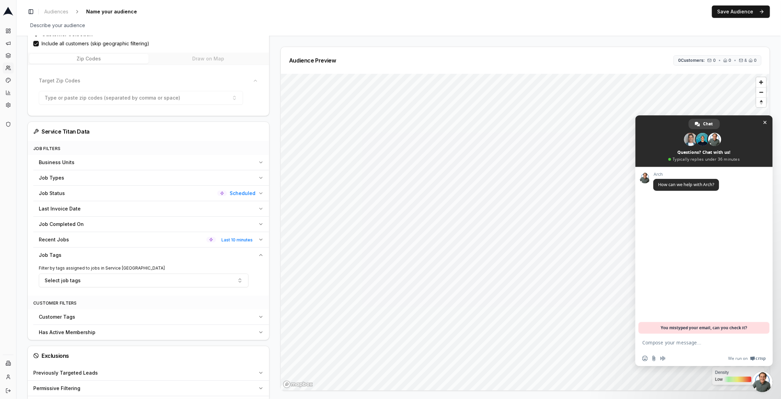
scroll to position [94, 0]
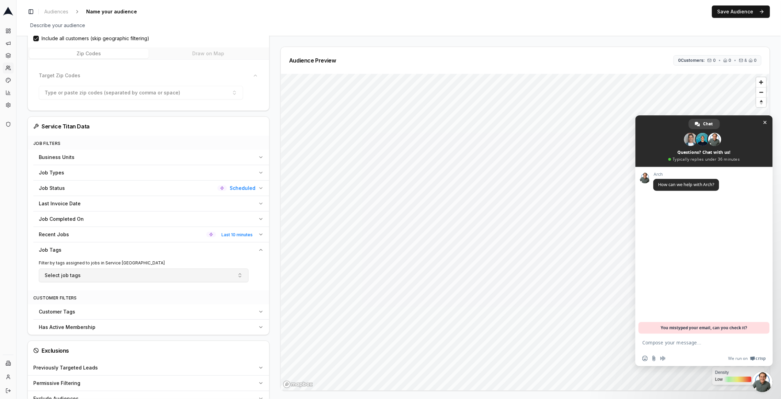
click at [69, 277] on button "Select job tags" at bounding box center [144, 275] width 210 height 14
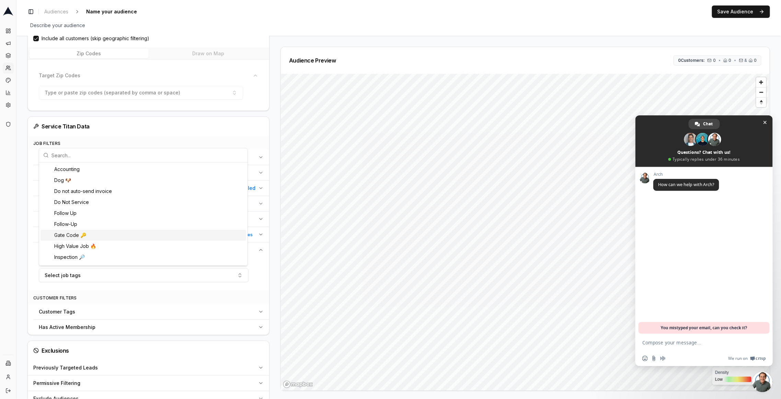
click at [83, 234] on div "Gate Code 🔑" at bounding box center [144, 235] width 206 height 11
click at [26, 231] on div "Audience Configuration Recently Scheduled Jobs • Dynamic Audience Updates every…" at bounding box center [398, 198] width 764 height 513
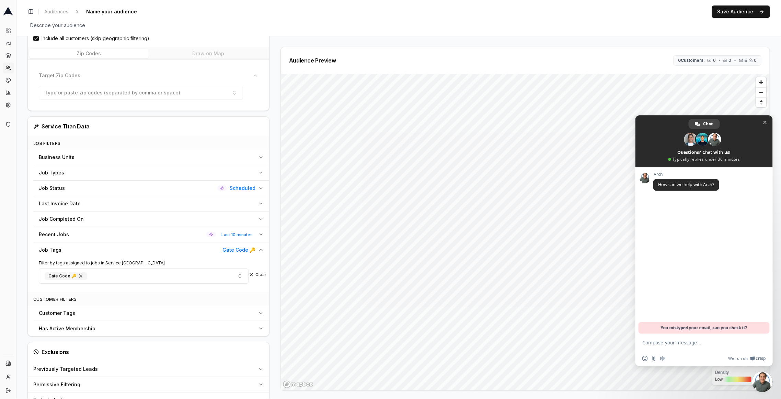
scroll to position [0, 0]
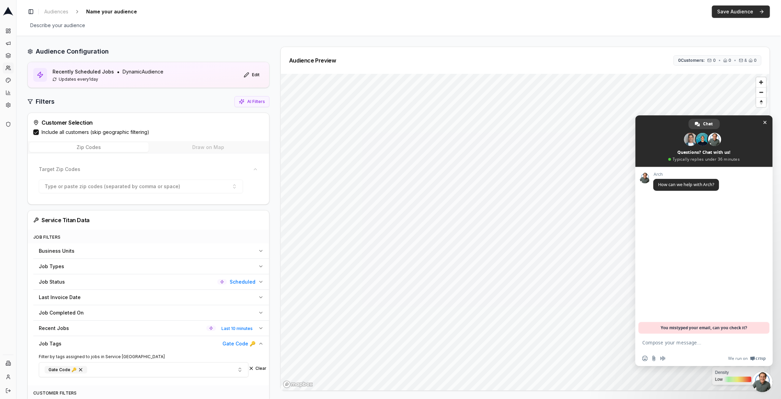
click at [750, 13] on button "Save Audience" at bounding box center [741, 11] width 58 height 12
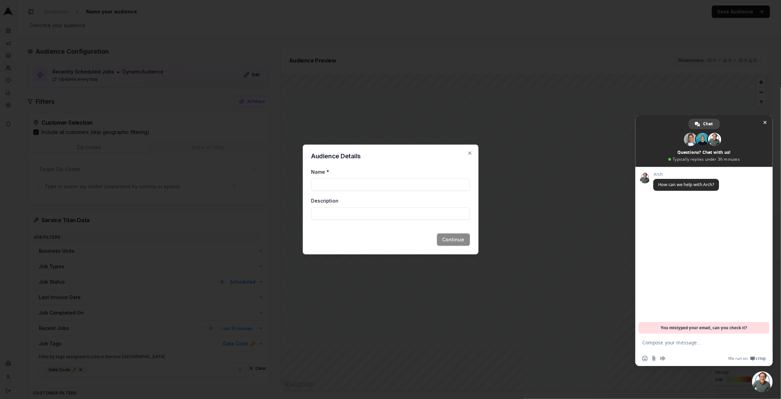
click at [336, 191] on div "Name * Description" at bounding box center [390, 194] width 159 height 58
click at [348, 186] on input "Name *" at bounding box center [390, 184] width 159 height 12
type input "scheduled last 10mins + gate code"
click at [446, 247] on div "Audience Details Name * scheduled last 10mins + gate code Description Continue …" at bounding box center [391, 200] width 176 height 110
click at [449, 243] on button "Continue" at bounding box center [453, 239] width 33 height 12
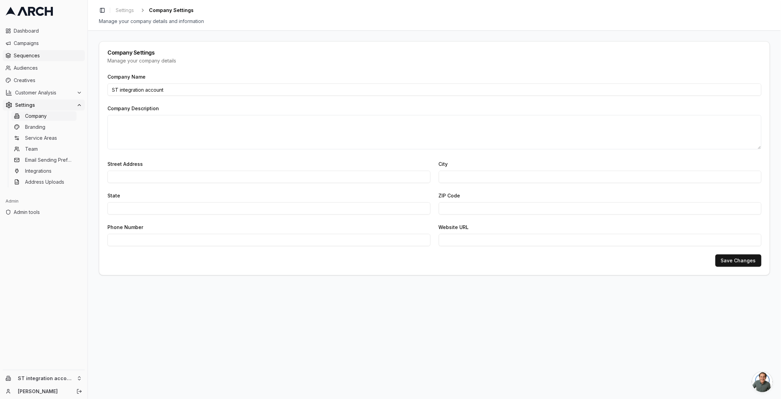
click at [35, 53] on span "Sequences" at bounding box center [48, 55] width 68 height 7
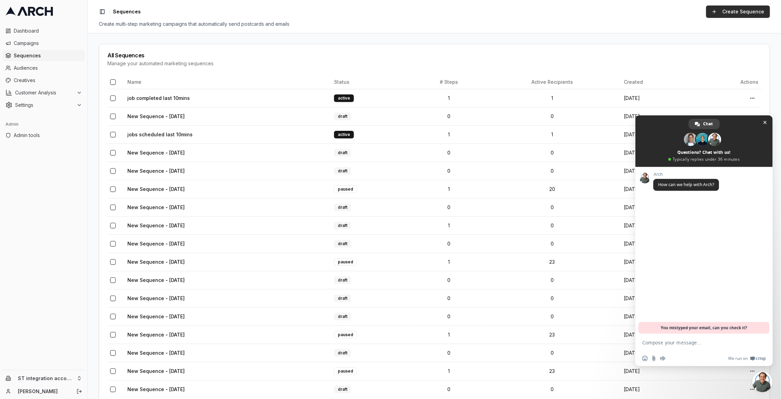
click at [724, 9] on link "Create Sequence" at bounding box center [738, 11] width 64 height 12
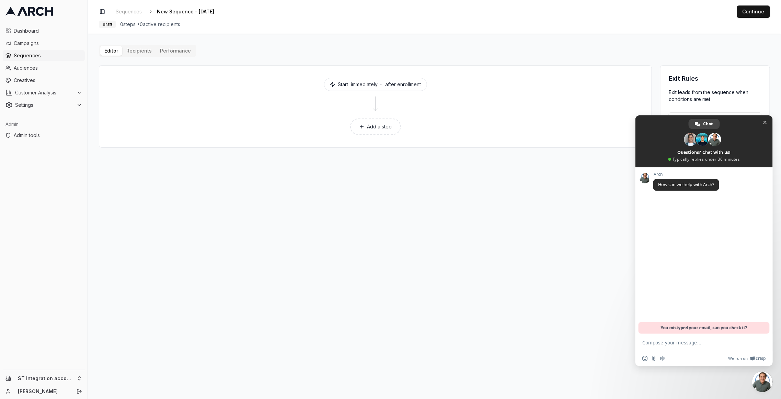
click at [377, 128] on button "Add a step" at bounding box center [375, 126] width 51 height 16
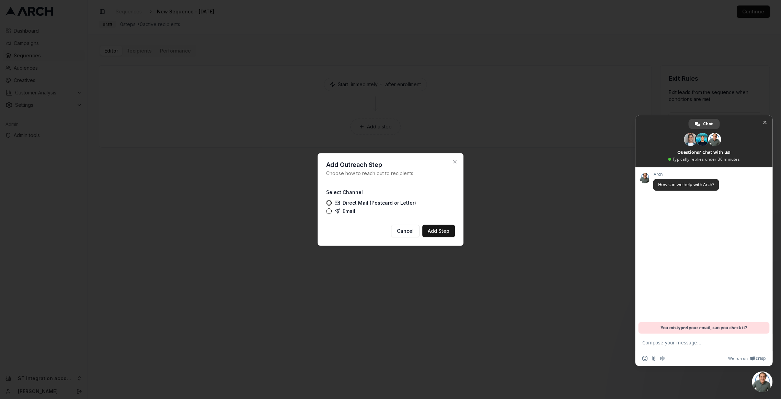
click at [333, 212] on div "Email" at bounding box center [390, 210] width 129 height 5
drag, startPoint x: 327, startPoint y: 211, endPoint x: 340, endPoint y: 215, distance: 14.2
click at [327, 211] on button "Email" at bounding box center [328, 210] width 5 height 5
click at [453, 233] on button "Add Step" at bounding box center [438, 231] width 33 height 12
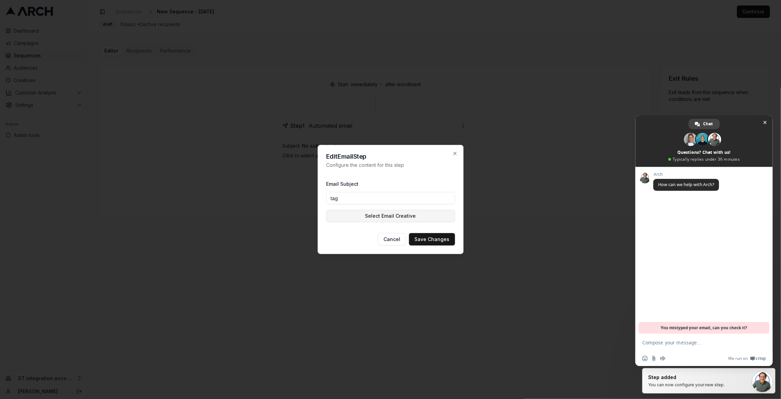
type input "tag"
click at [373, 216] on button "Select Email Creative" at bounding box center [390, 216] width 129 height 12
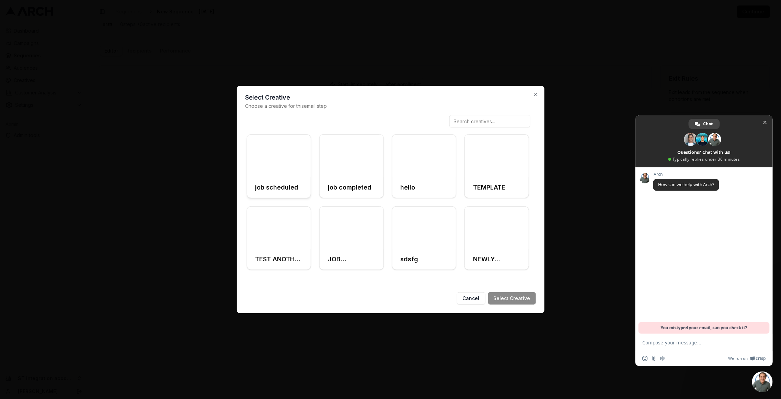
click at [290, 158] on div at bounding box center [279, 156] width 64 height 43
click at [500, 294] on button "Select Creative" at bounding box center [512, 298] width 48 height 12
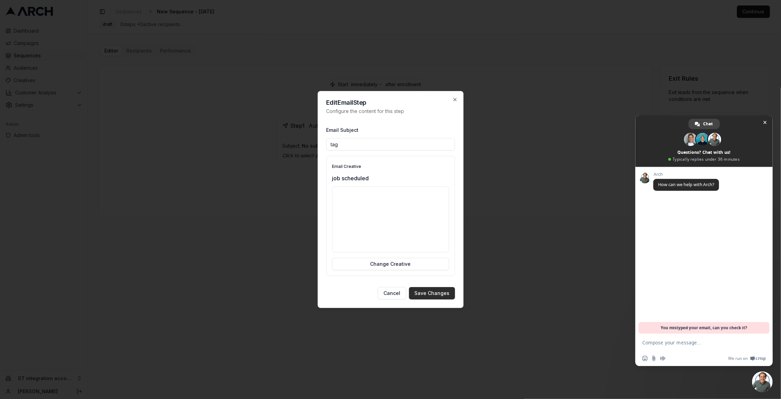
click at [425, 289] on button "Save Changes" at bounding box center [432, 293] width 46 height 12
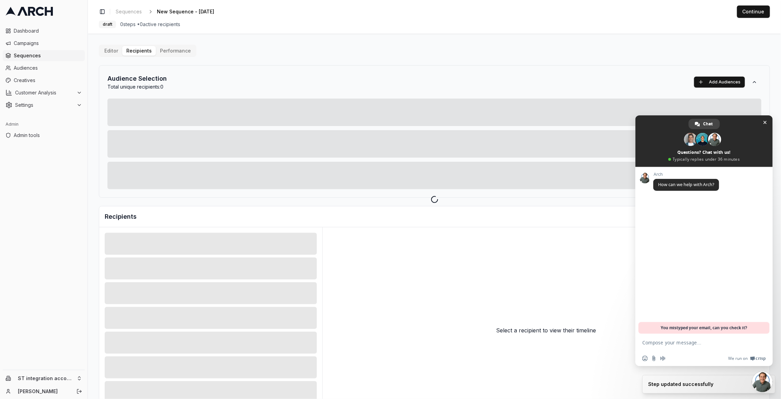
click at [138, 51] on div "Editor Recipients Performance Audience Selection Total unique recipients: 0 Add…" at bounding box center [434, 239] width 671 height 389
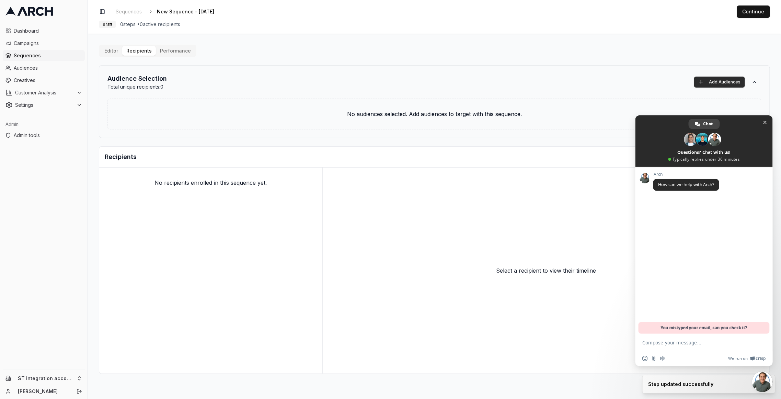
click at [708, 81] on button "Add Audiences" at bounding box center [719, 82] width 51 height 11
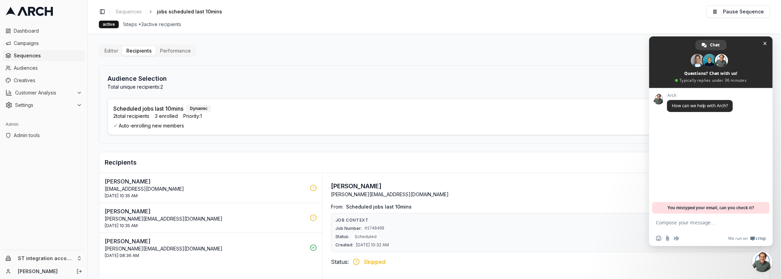
click at [230, 183] on p "Tanya Wilson" at bounding box center [205, 181] width 201 height 8
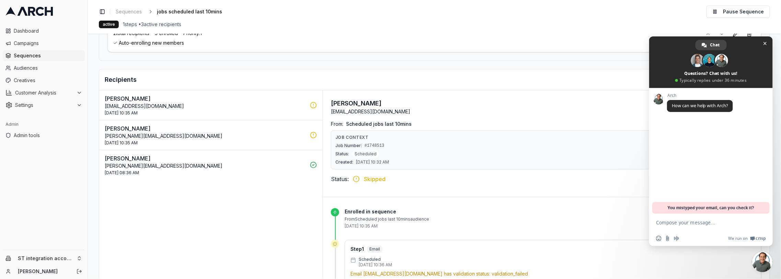
scroll to position [82, 0]
click at [228, 135] on p "sacha+jackturner@getarch.com" at bounding box center [205, 136] width 201 height 7
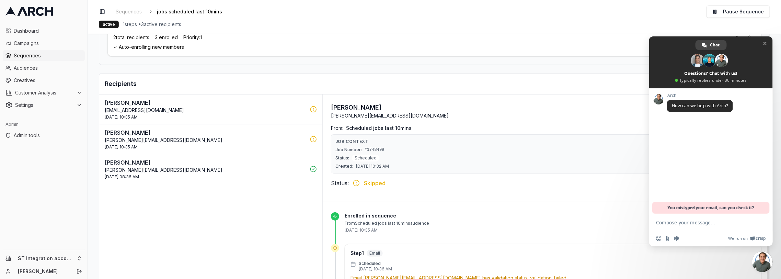
scroll to position [75, 0]
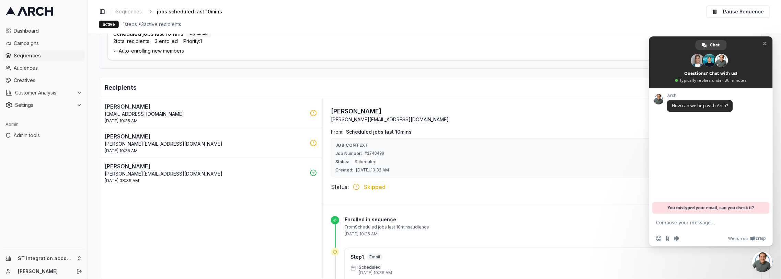
click at [262, 172] on p "[PERSON_NAME][EMAIL_ADDRESS][DOMAIN_NAME]" at bounding box center [205, 173] width 201 height 7
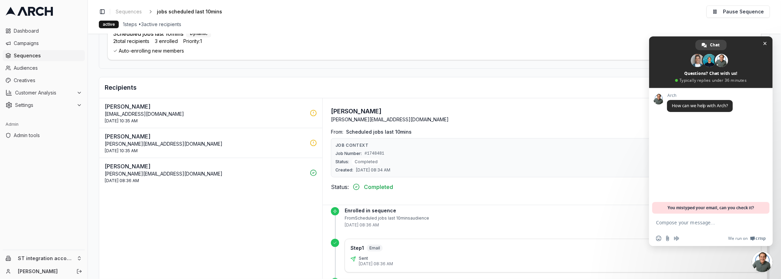
scroll to position [0, 0]
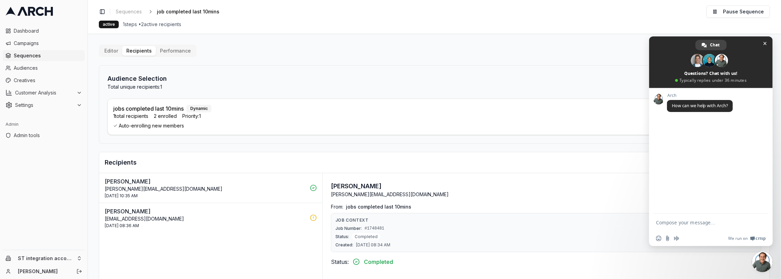
click at [234, 187] on p "[PERSON_NAME][EMAIL_ADDRESS][DOMAIN_NAME]" at bounding box center [205, 188] width 201 height 7
click at [375, 227] on span "#1748481" at bounding box center [375, 228] width 20 height 5
drag, startPoint x: 375, startPoint y: 227, endPoint x: 379, endPoint y: 211, distance: 16.2
click at [375, 227] on span "#1748481" at bounding box center [375, 228] width 20 height 5
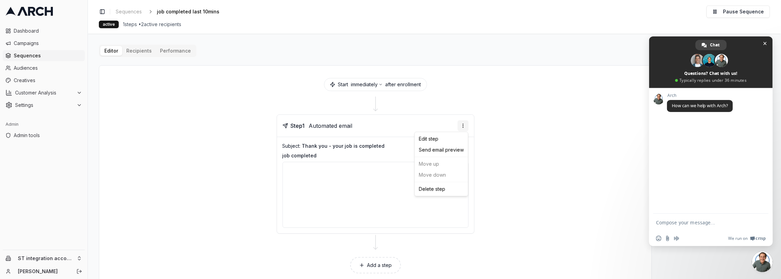
click at [462, 124] on html "Dashboard Campaigns Sequences Audiences Creatives Customer Analysis Settings Ad…" at bounding box center [390, 139] width 781 height 279
click at [428, 136] on div "Edit step" at bounding box center [441, 138] width 50 height 11
click at [130, 12] on span "Sequences" at bounding box center [129, 11] width 26 height 7
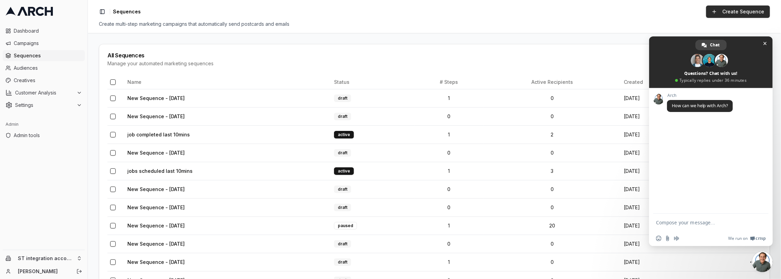
click at [732, 13] on link "Create Sequence" at bounding box center [738, 11] width 64 height 12
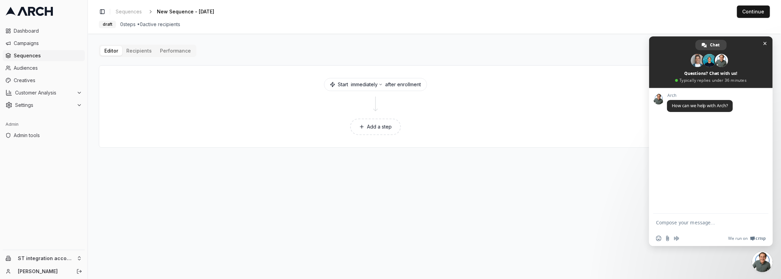
click at [383, 128] on button "Add a step" at bounding box center [375, 126] width 51 height 16
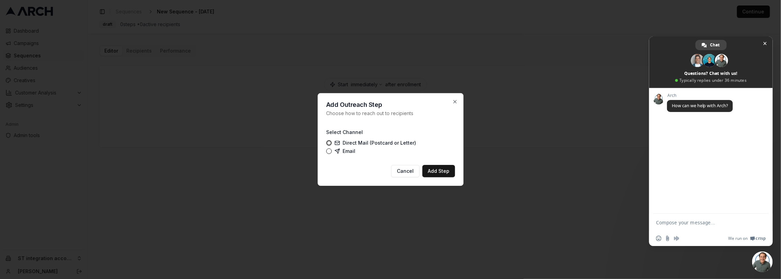
click at [343, 154] on div "Select Channel Direct Mail (Postcard or Letter) Email" at bounding box center [390, 140] width 129 height 37
drag, startPoint x: 344, startPoint y: 150, endPoint x: 365, endPoint y: 161, distance: 23.6
click at [345, 150] on label "Email" at bounding box center [344, 150] width 21 height 5
click at [332, 150] on button "Email" at bounding box center [328, 150] width 5 height 5
click at [442, 175] on button "Add Step" at bounding box center [438, 171] width 33 height 12
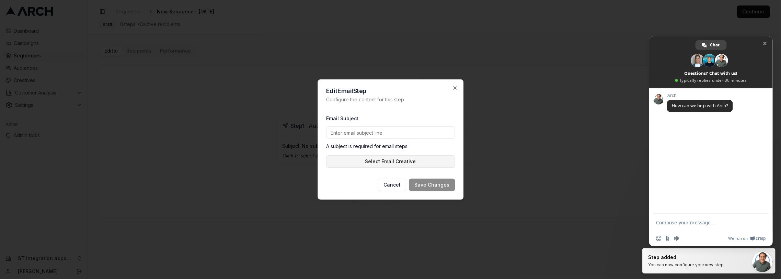
click at [406, 156] on button "Select Email Creative" at bounding box center [390, 161] width 129 height 12
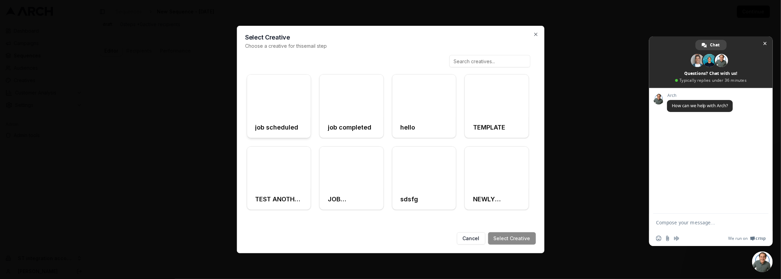
click at [288, 130] on h3 "job scheduled" at bounding box center [276, 128] width 43 height 10
click at [528, 238] on button "Select Creative" at bounding box center [512, 238] width 48 height 12
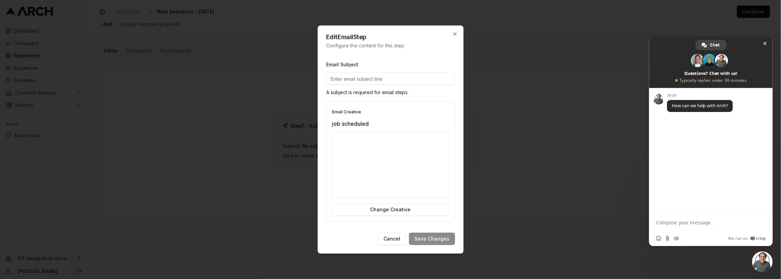
click at [366, 78] on input "Email Subject" at bounding box center [390, 78] width 129 height 12
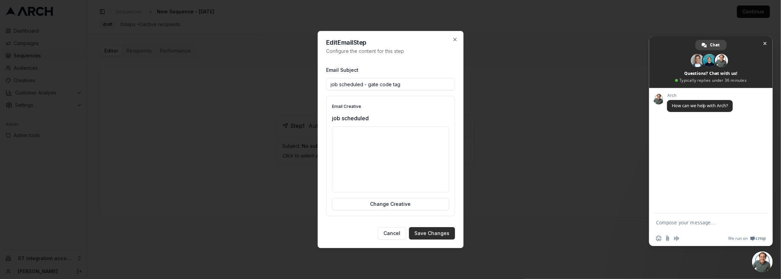
type input "job scheduled - gate code tag"
click at [434, 229] on button "Save Changes" at bounding box center [432, 233] width 46 height 12
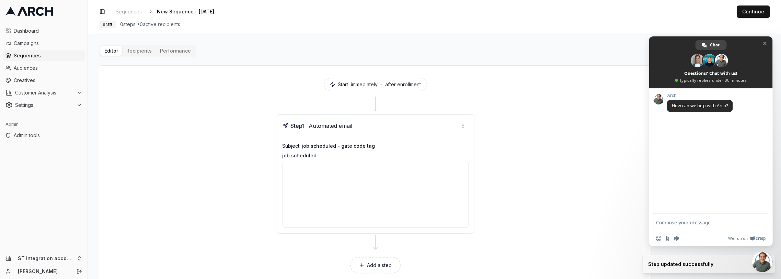
click at [144, 52] on div "Editor Recipients Performance Start immediately after enrollment Step 1 Automat…" at bounding box center [434, 165] width 671 height 241
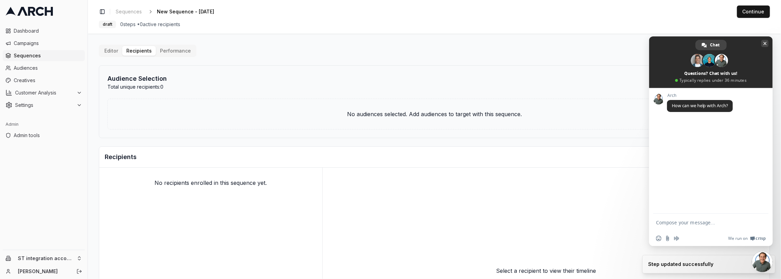
click at [765, 43] on span "Close chat" at bounding box center [764, 43] width 3 height 4
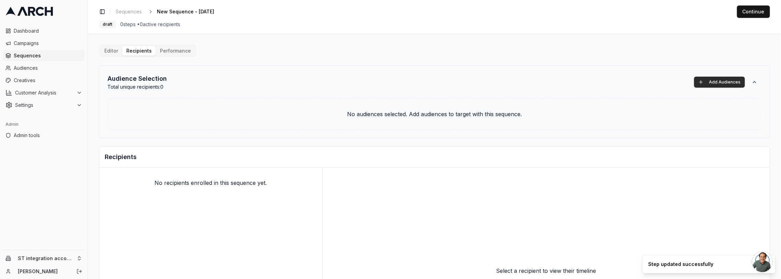
click at [735, 81] on button "Add Audiences" at bounding box center [719, 82] width 51 height 11
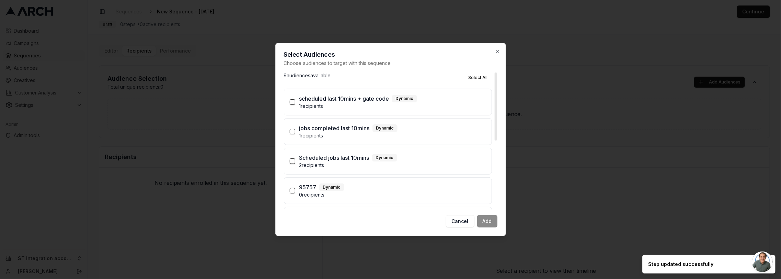
click at [335, 101] on p "scheduled last 10mins + gate code" at bounding box center [344, 98] width 90 height 8
click at [295, 101] on button "scheduled last 10mins + gate code Dynamic 1 recipients" at bounding box center [292, 101] width 5 height 5
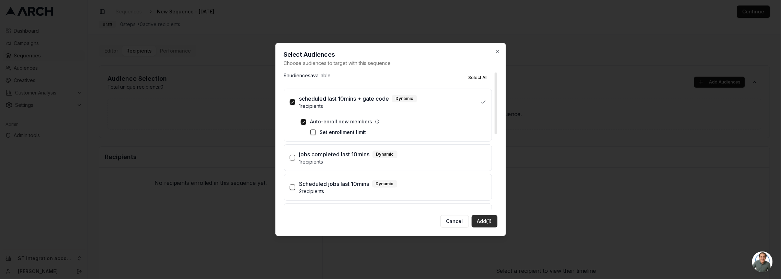
click at [493, 221] on button "Add (1)" at bounding box center [485, 221] width 26 height 12
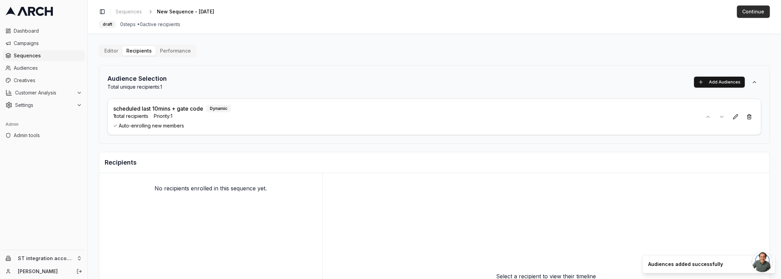
click at [759, 6] on button "Continue" at bounding box center [753, 11] width 33 height 12
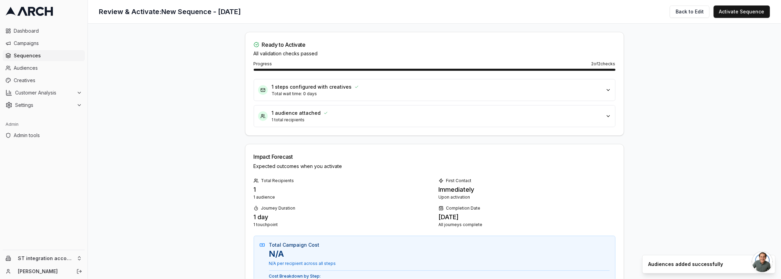
click at [499, 121] on p "1 total recipients" at bounding box center [437, 119] width 330 height 5
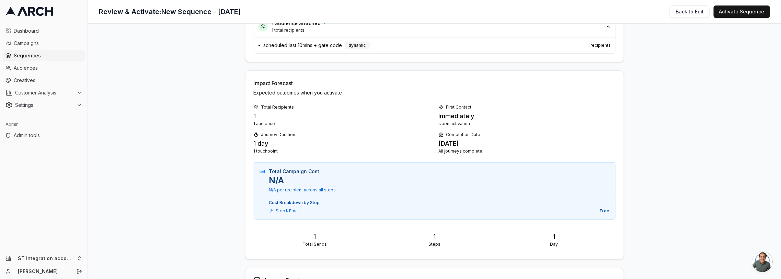
scroll to position [109, 0]
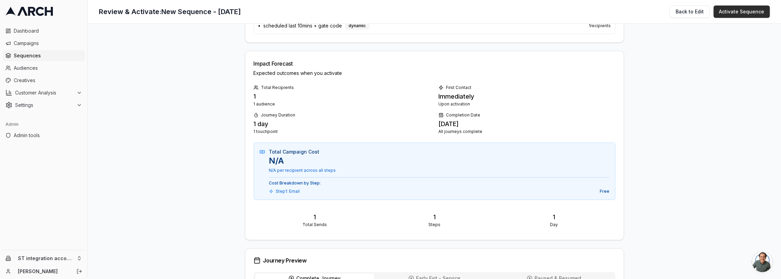
click at [723, 14] on button "Activate Sequence" at bounding box center [742, 11] width 56 height 12
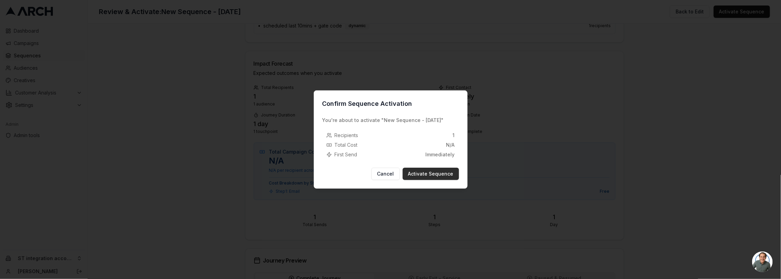
click at [450, 171] on button "Activate Sequence" at bounding box center [431, 173] width 56 height 12
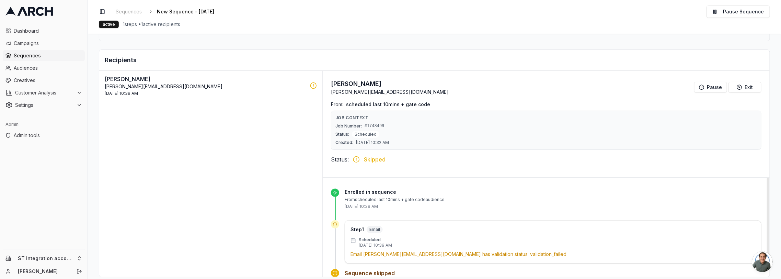
scroll to position [110, 0]
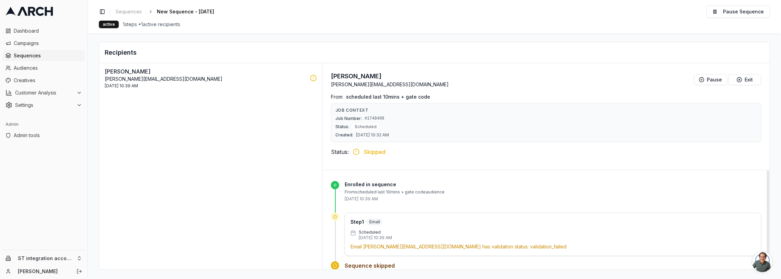
click at [398, 245] on p "Email [PERSON_NAME][EMAIL_ADDRESS][DOMAIN_NAME] has validation status: validati…" at bounding box center [552, 246] width 405 height 7
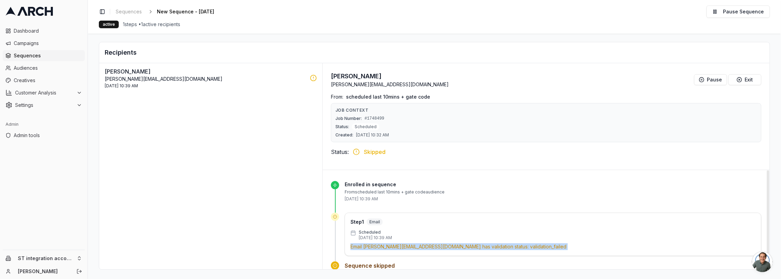
click at [398, 245] on p "Email [PERSON_NAME][EMAIL_ADDRESS][DOMAIN_NAME] has validation status: validati…" at bounding box center [552, 246] width 405 height 7
click at [421, 244] on p "Email [PERSON_NAME][EMAIL_ADDRESS][DOMAIN_NAME] has validation status: validati…" at bounding box center [552, 246] width 405 height 7
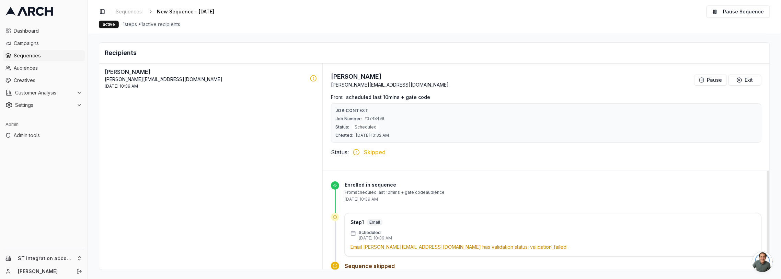
scroll to position [19, 0]
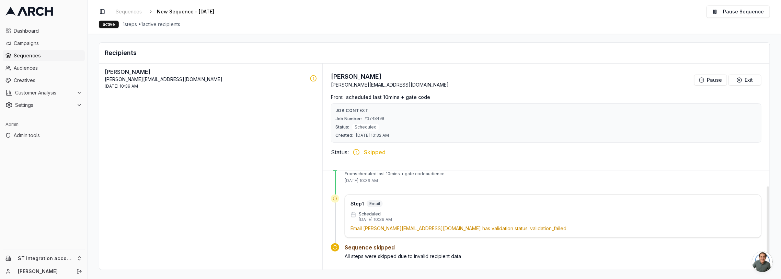
click at [378, 225] on p "Email [PERSON_NAME][EMAIL_ADDRESS][DOMAIN_NAME] has validation status: validati…" at bounding box center [552, 228] width 405 height 7
click at [358, 203] on p "Step 1" at bounding box center [356, 203] width 13 height 7
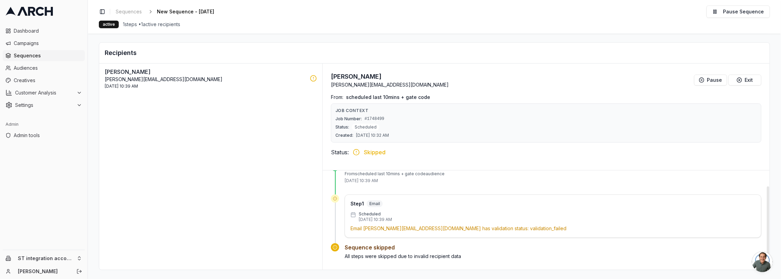
click at [394, 227] on p "Email [PERSON_NAME][EMAIL_ADDRESS][DOMAIN_NAME] has validation status: validati…" at bounding box center [552, 228] width 405 height 7
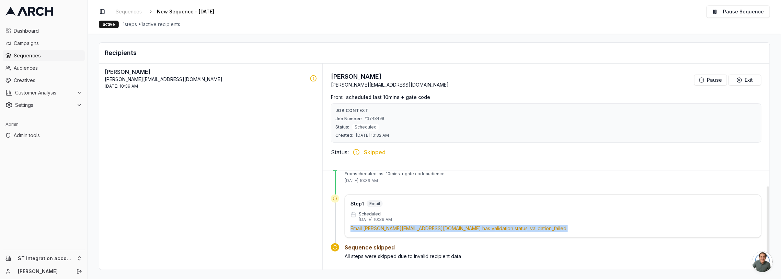
click at [394, 227] on p "Email [PERSON_NAME][EMAIL_ADDRESS][DOMAIN_NAME] has validation status: validati…" at bounding box center [552, 228] width 405 height 7
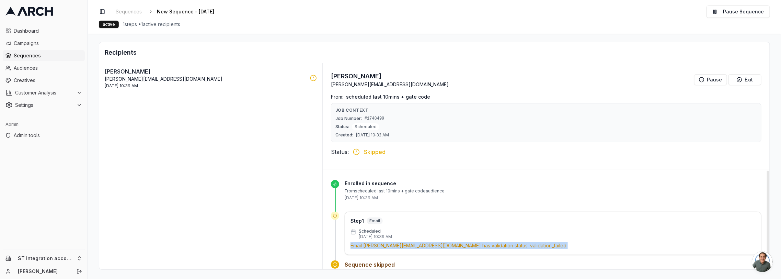
scroll to position [0, 0]
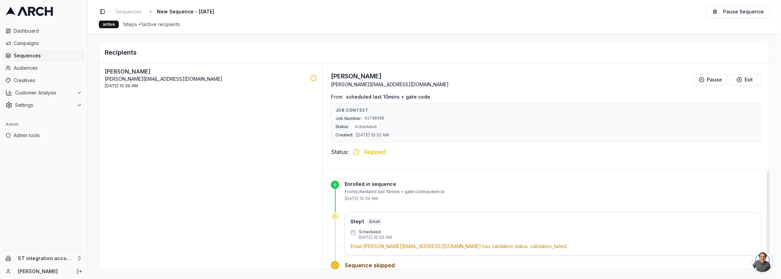
click at [397, 223] on div "Step 1 Email Scheduled [DATE] 10:39 AM Email [PERSON_NAME][EMAIL_ADDRESS][DOMAI…" at bounding box center [552, 234] width 405 height 32
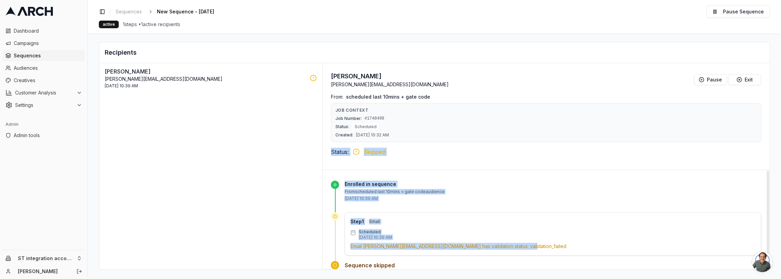
drag, startPoint x: 331, startPoint y: 150, endPoint x: 497, endPoint y: 252, distance: 195.2
click at [497, 252] on div "[PERSON_NAME] [PERSON_NAME][EMAIL_ADDRESS][DOMAIN_NAME] Pause Exit From: schedu…" at bounding box center [546, 166] width 447 height 206
click at [530, 243] on p "Email [PERSON_NAME][EMAIL_ADDRESS][DOMAIN_NAME] has validation status: validati…" at bounding box center [552, 246] width 405 height 7
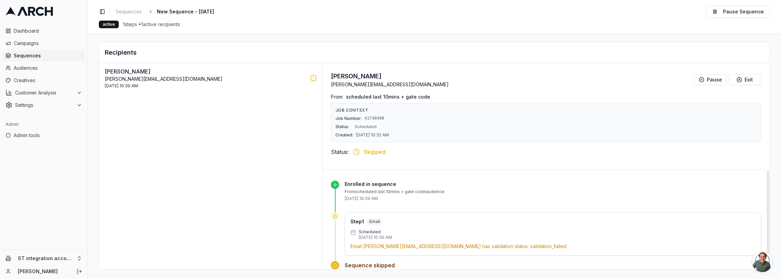
click at [485, 243] on p "Email [PERSON_NAME][EMAIL_ADDRESS][DOMAIN_NAME] has validation status: validati…" at bounding box center [552, 246] width 405 height 7
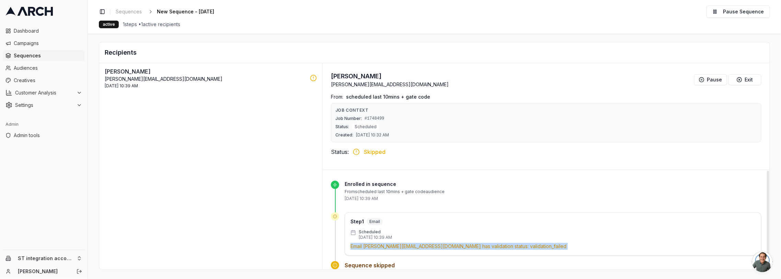
click at [485, 243] on p "Email [PERSON_NAME][EMAIL_ADDRESS][DOMAIN_NAME] has validation status: validati…" at bounding box center [552, 246] width 405 height 7
